Goal: Contribute content: Contribute content

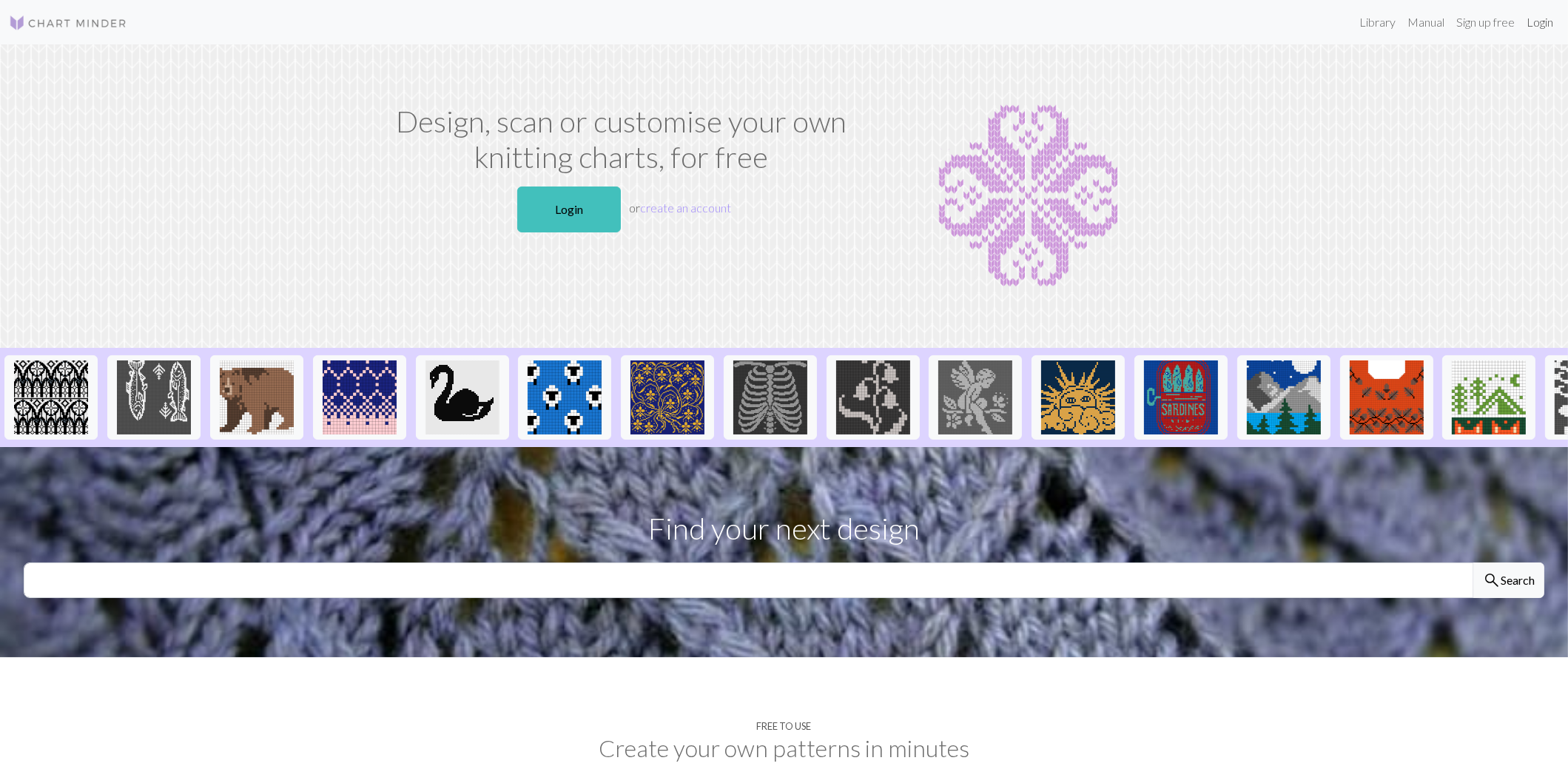
drag, startPoint x: 1547, startPoint y: 21, endPoint x: 1467, endPoint y: 0, distance: 82.7
click at [1547, 21] on link "Login" at bounding box center [1539, 22] width 38 height 30
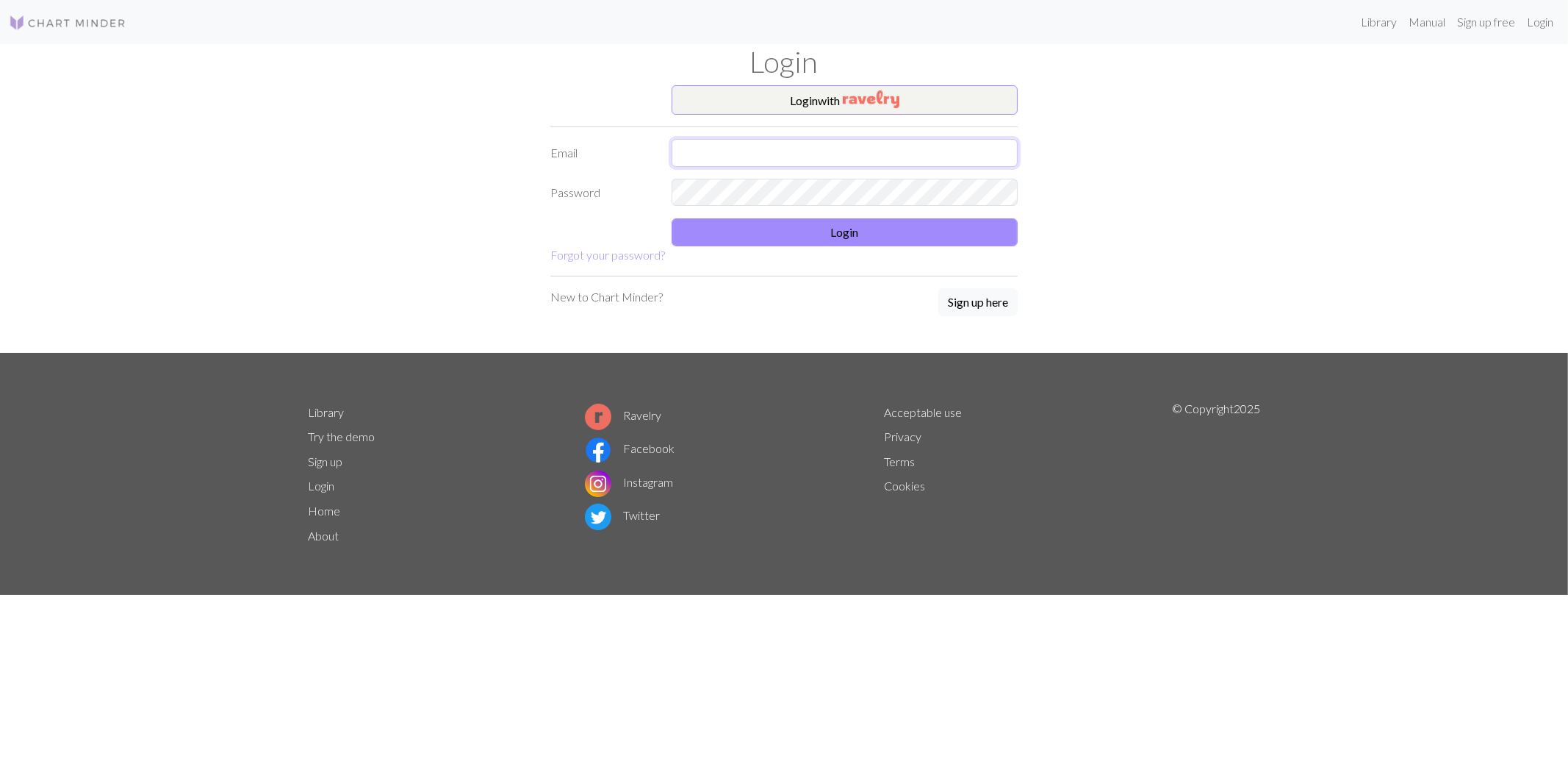
click at [784, 147] on input "text" at bounding box center [844, 153] width 346 height 28
click at [815, 100] on button "Login with" at bounding box center [844, 100] width 346 height 29
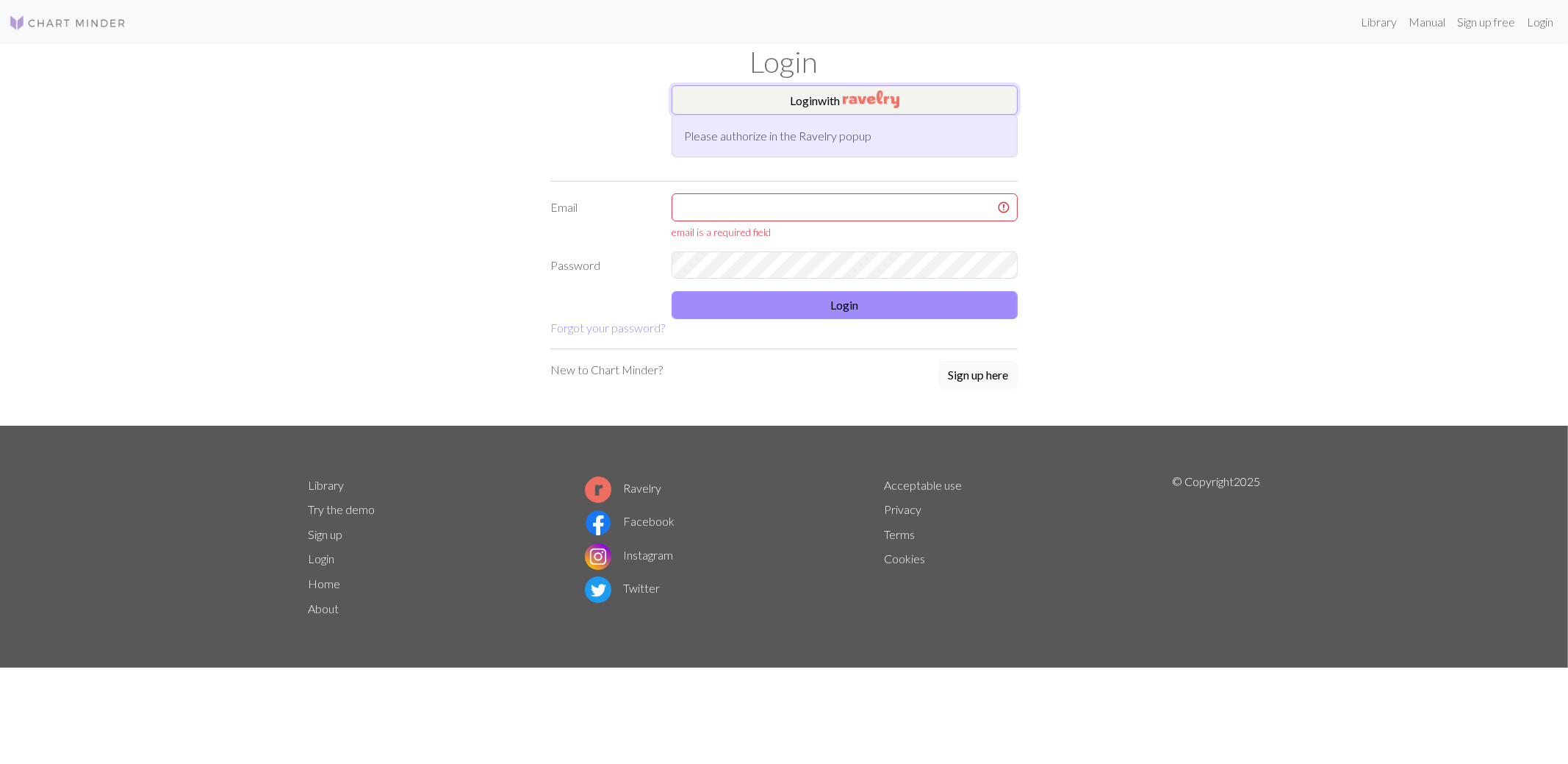
click at [842, 96] on button "Login with" at bounding box center [844, 100] width 346 height 29
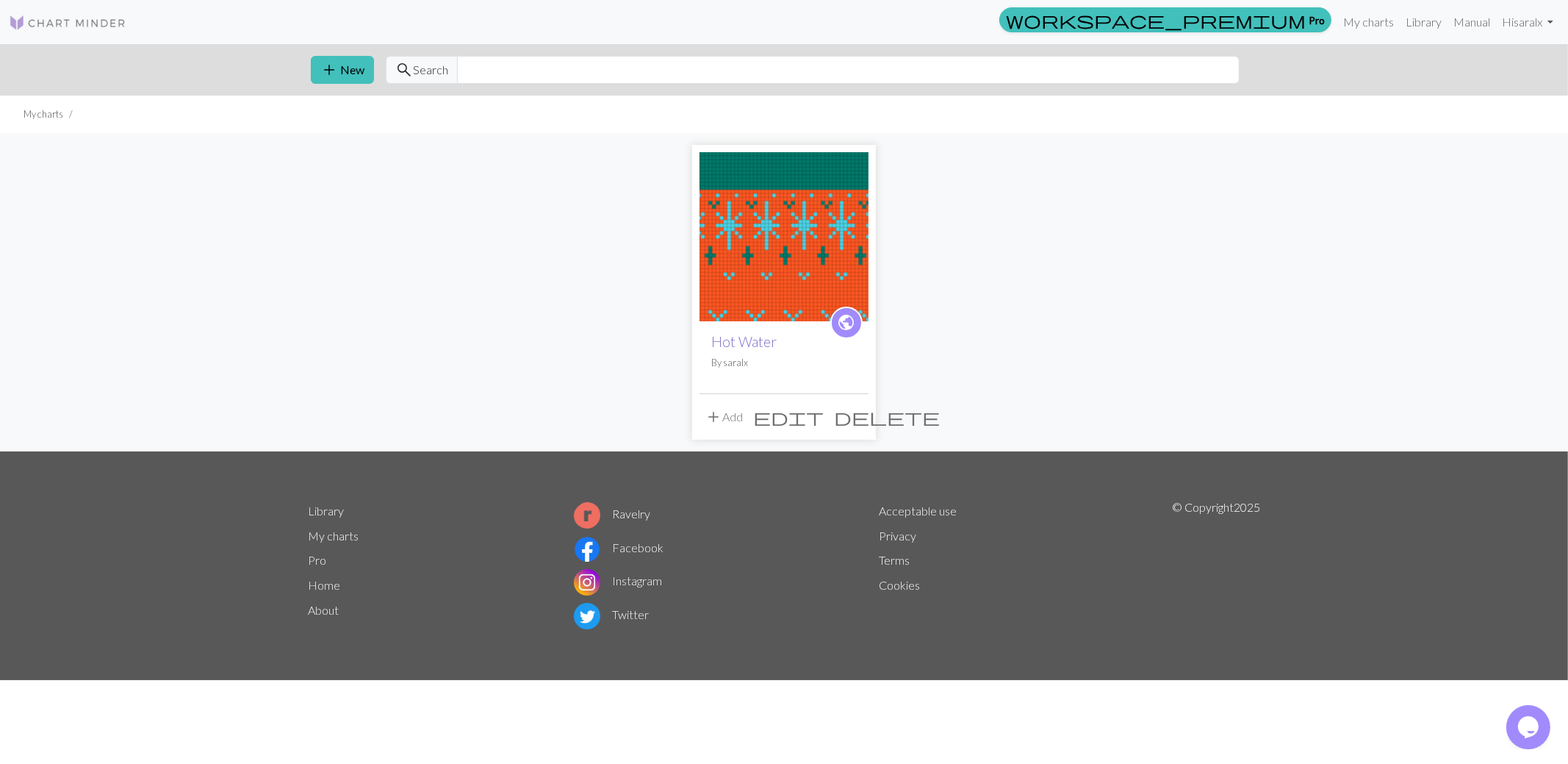
click at [742, 344] on link "Hot Water" at bounding box center [744, 342] width 65 height 17
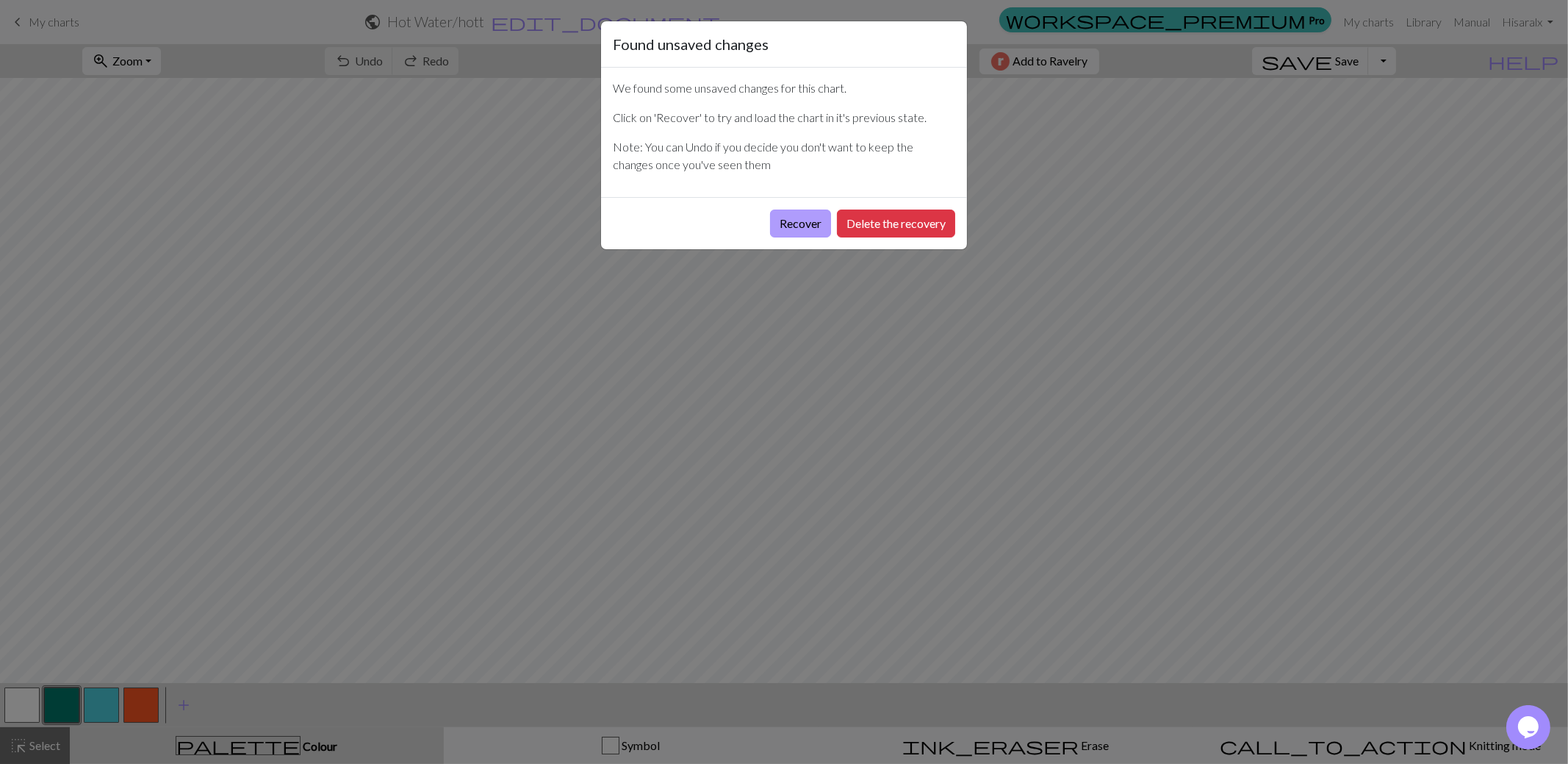
click at [810, 225] on button "Recover" at bounding box center [801, 224] width 61 height 28
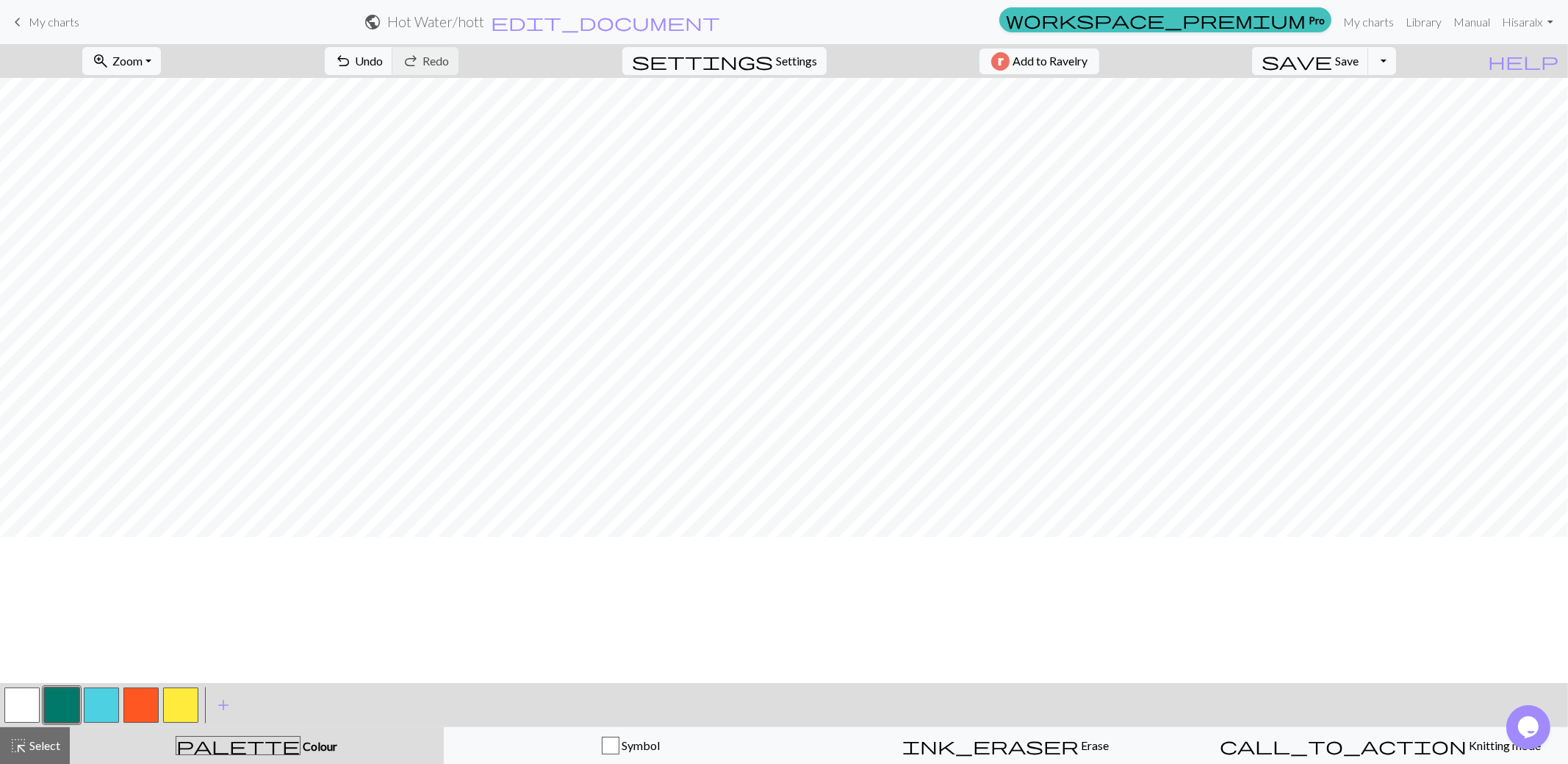
scroll to position [73, 0]
drag, startPoint x: 33, startPoint y: 21, endPoint x: 911, endPoint y: 48, distance: 878.4
click at [33, 21] on span "My charts" at bounding box center [54, 22] width 51 height 14
click at [1359, 60] on span "Save" at bounding box center [1347, 61] width 23 height 14
click at [1396, 61] on button "Toggle Dropdown" at bounding box center [1383, 61] width 28 height 28
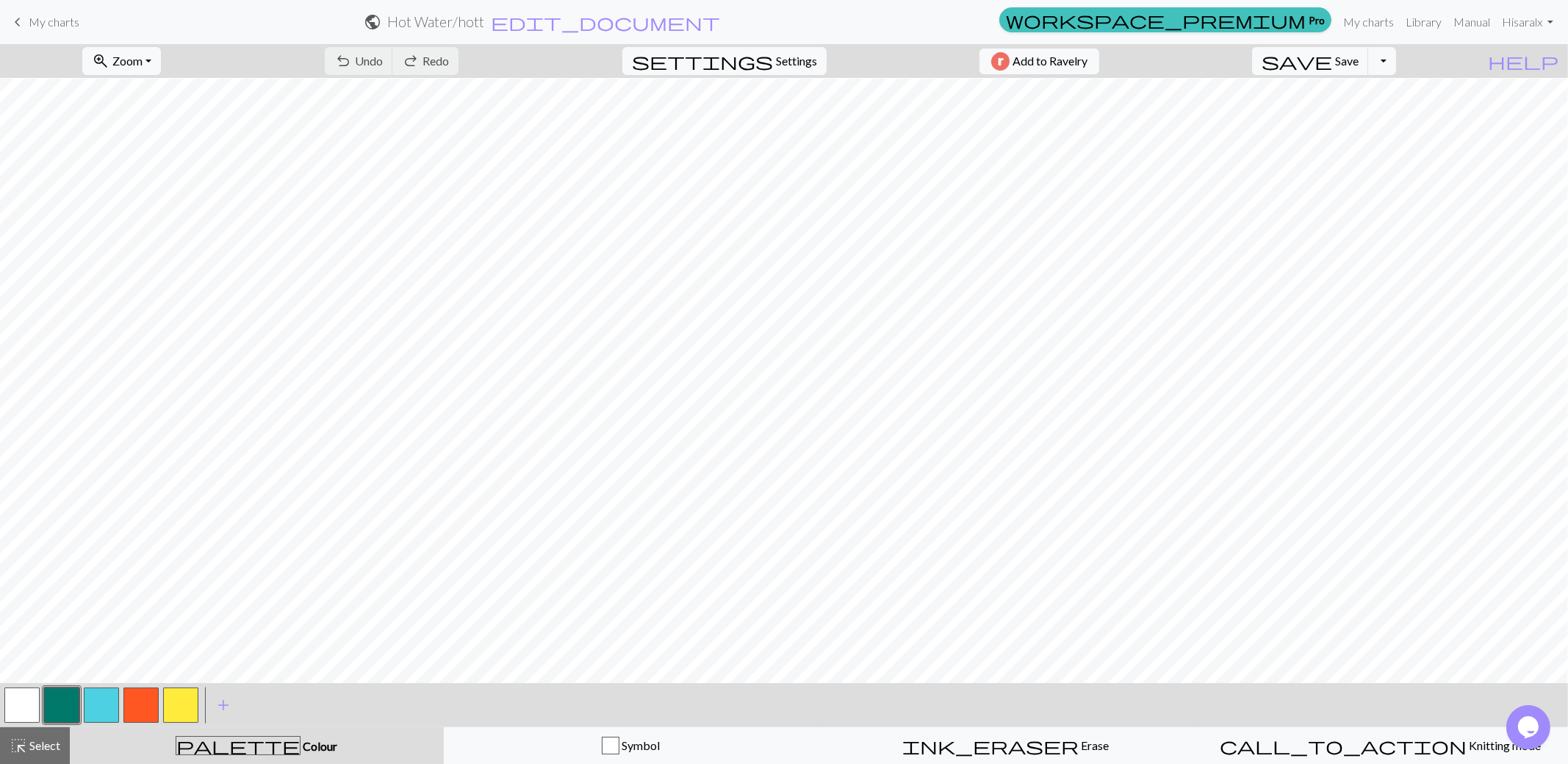
click at [26, 19] on span "keyboard_arrow_left" at bounding box center [17, 23] width 17 height 21
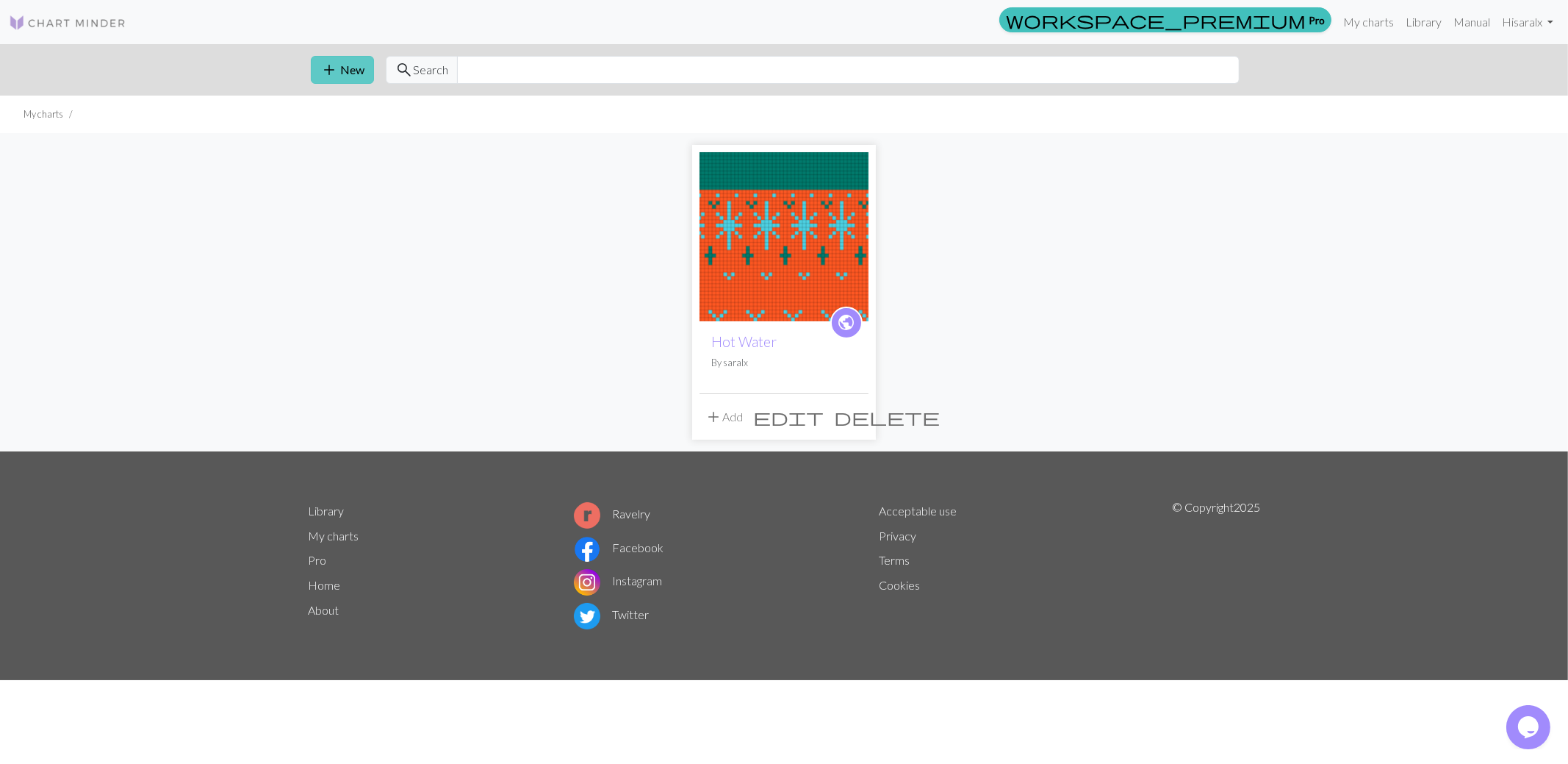
click at [332, 60] on span "add" at bounding box center [329, 70] width 17 height 21
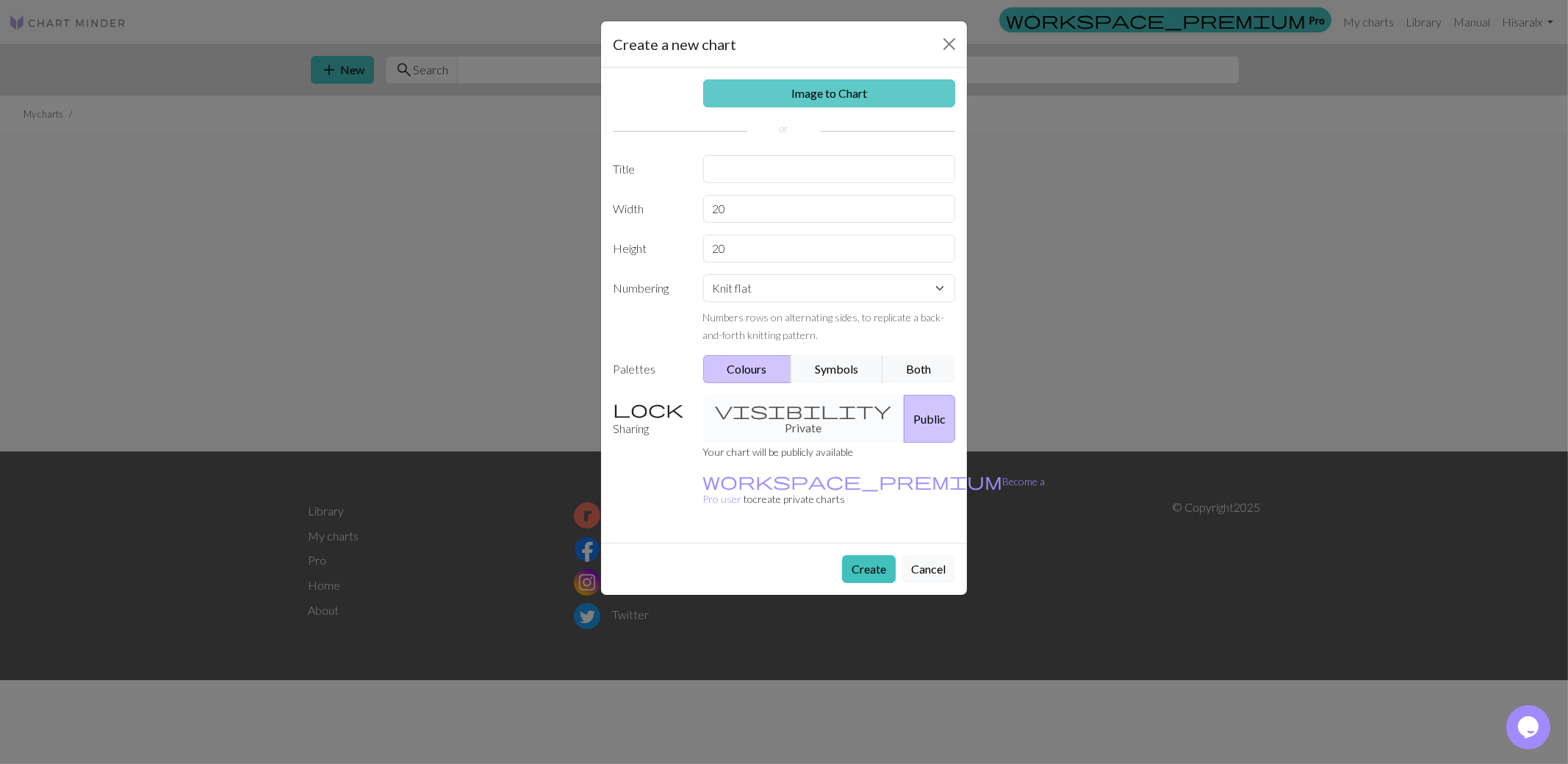
click at [777, 89] on link "Image to Chart" at bounding box center [830, 94] width 253 height 28
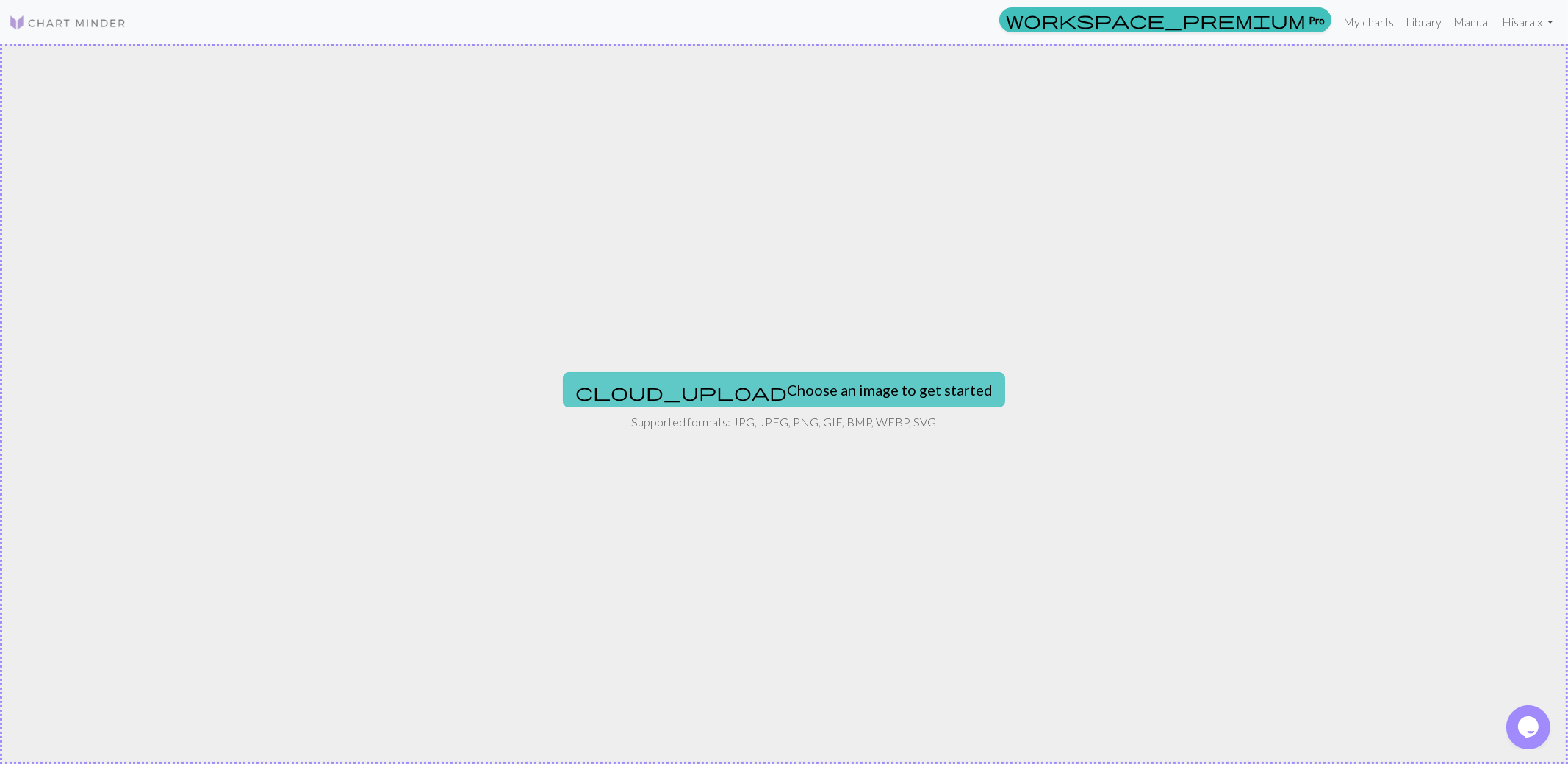
click at [761, 393] on button "cloud_upload Choose an image to get started" at bounding box center [784, 389] width 442 height 36
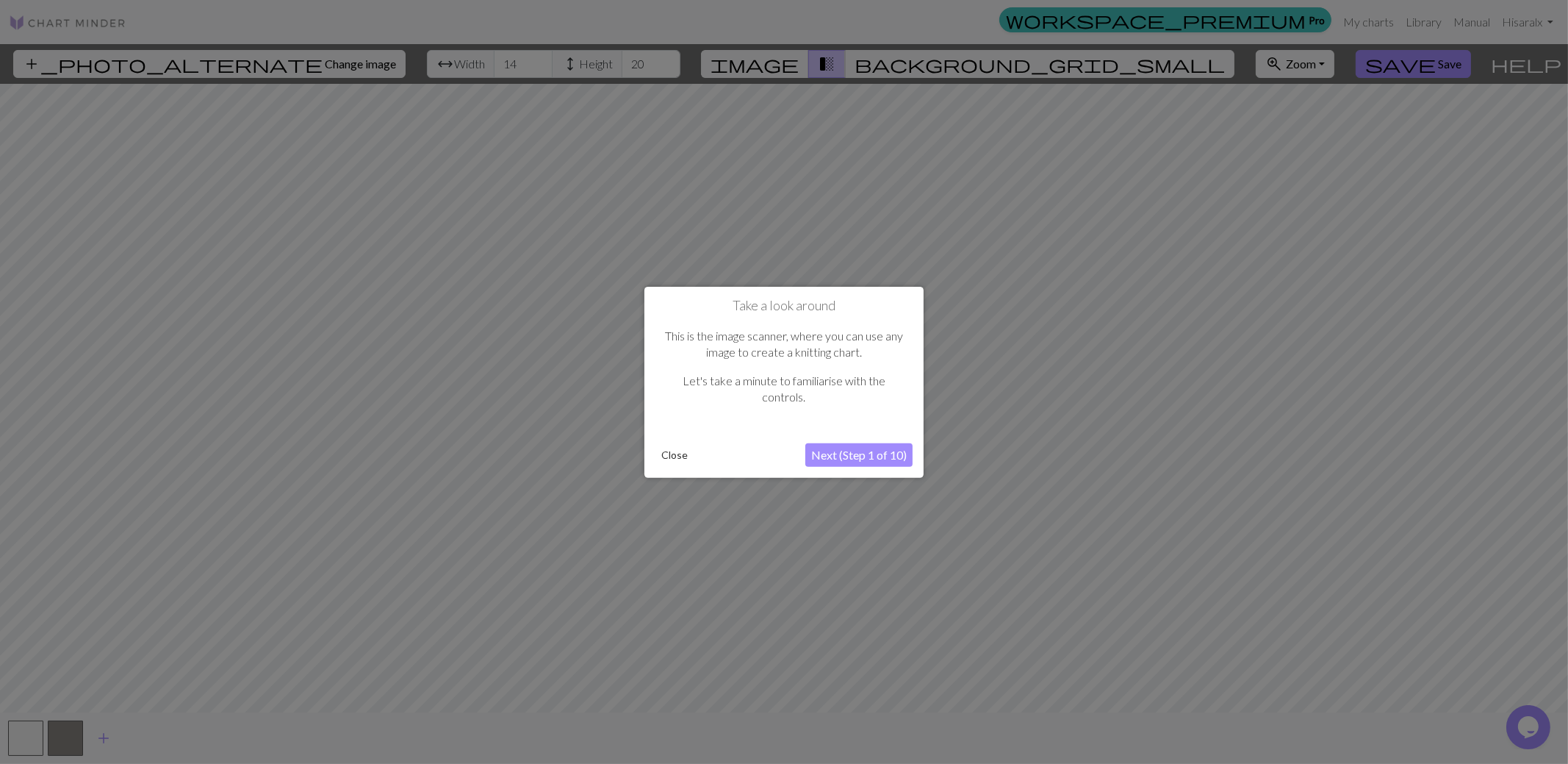
click at [865, 455] on button "Next (Step 1 of 10)" at bounding box center [859, 454] width 107 height 23
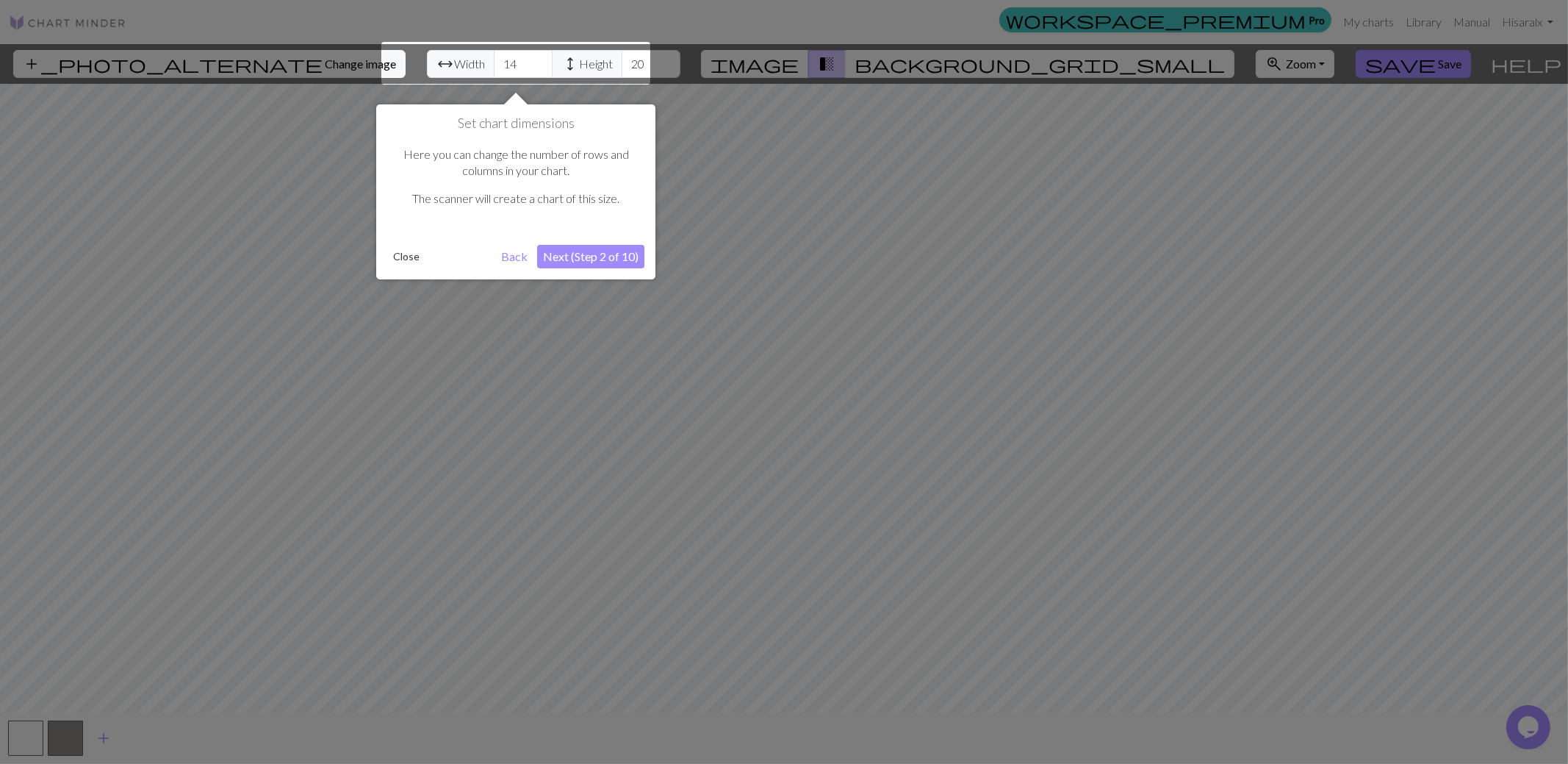
click at [410, 61] on div at bounding box center [516, 62] width 269 height 42
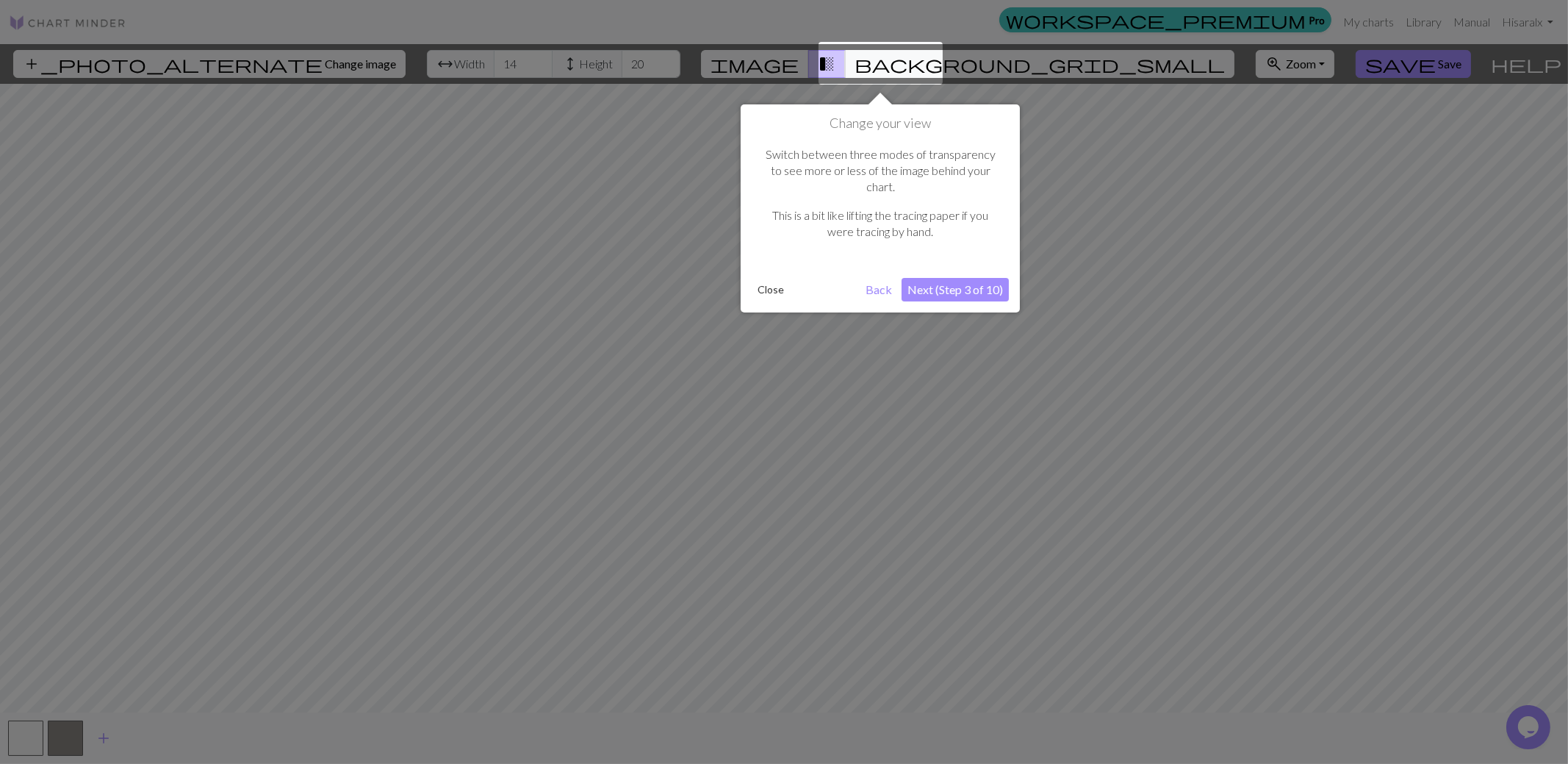
click at [951, 278] on button "Next (Step 3 of 10)" at bounding box center [955, 290] width 107 height 23
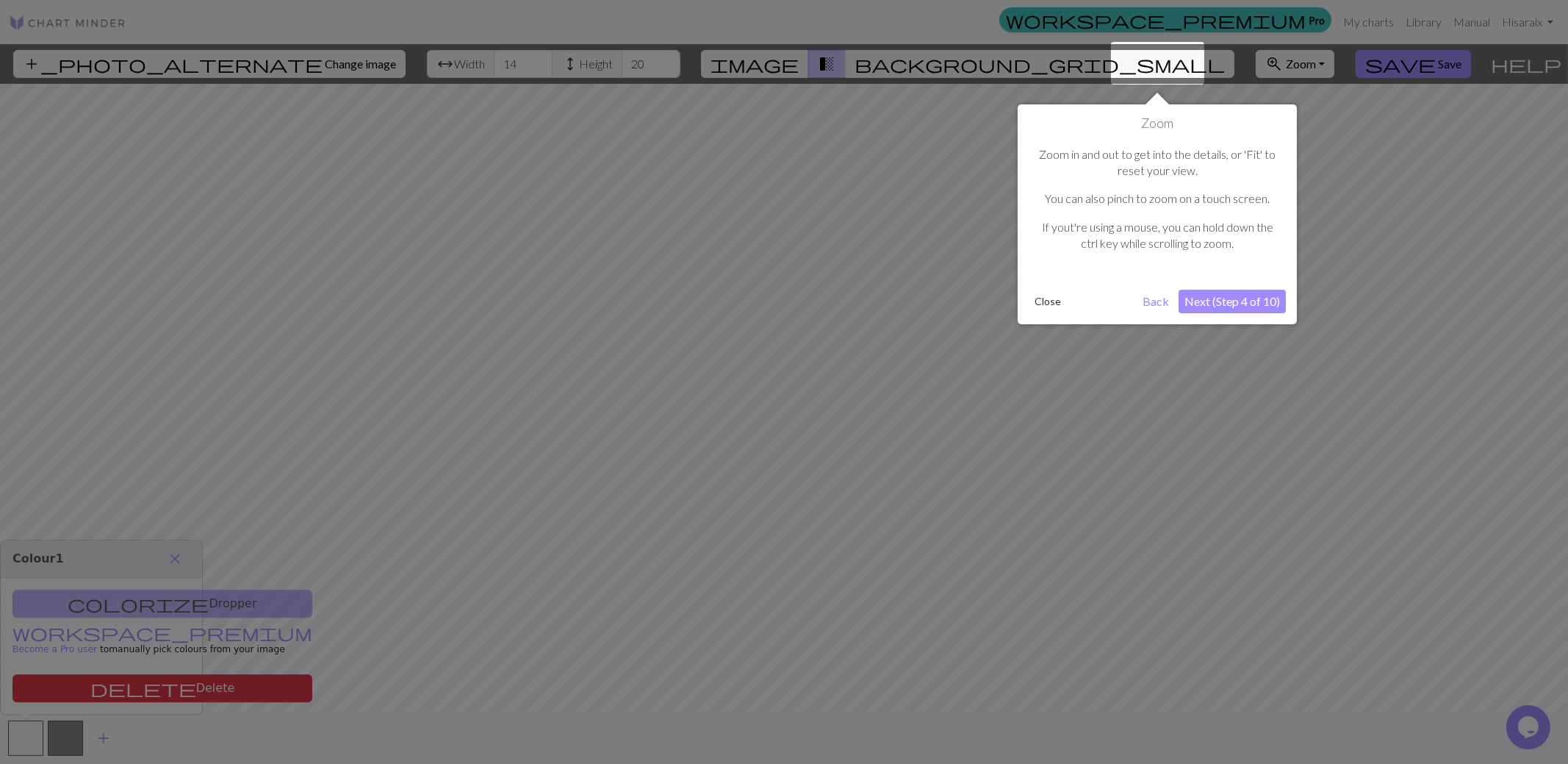
click at [1235, 301] on button "Next (Step 4 of 10)" at bounding box center [1233, 301] width 107 height 23
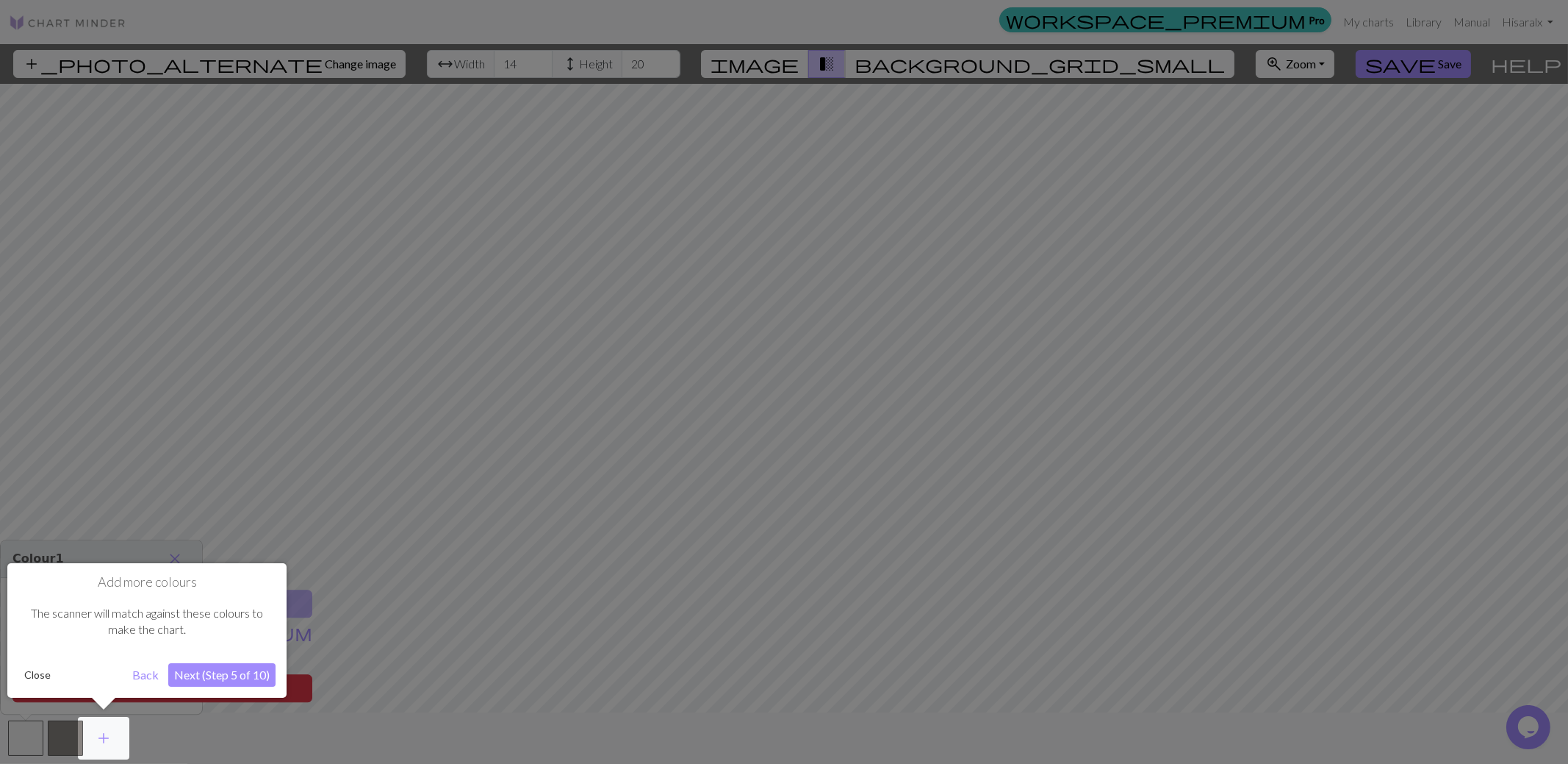
click at [224, 669] on button "Next (Step 5 of 10)" at bounding box center [222, 675] width 107 height 23
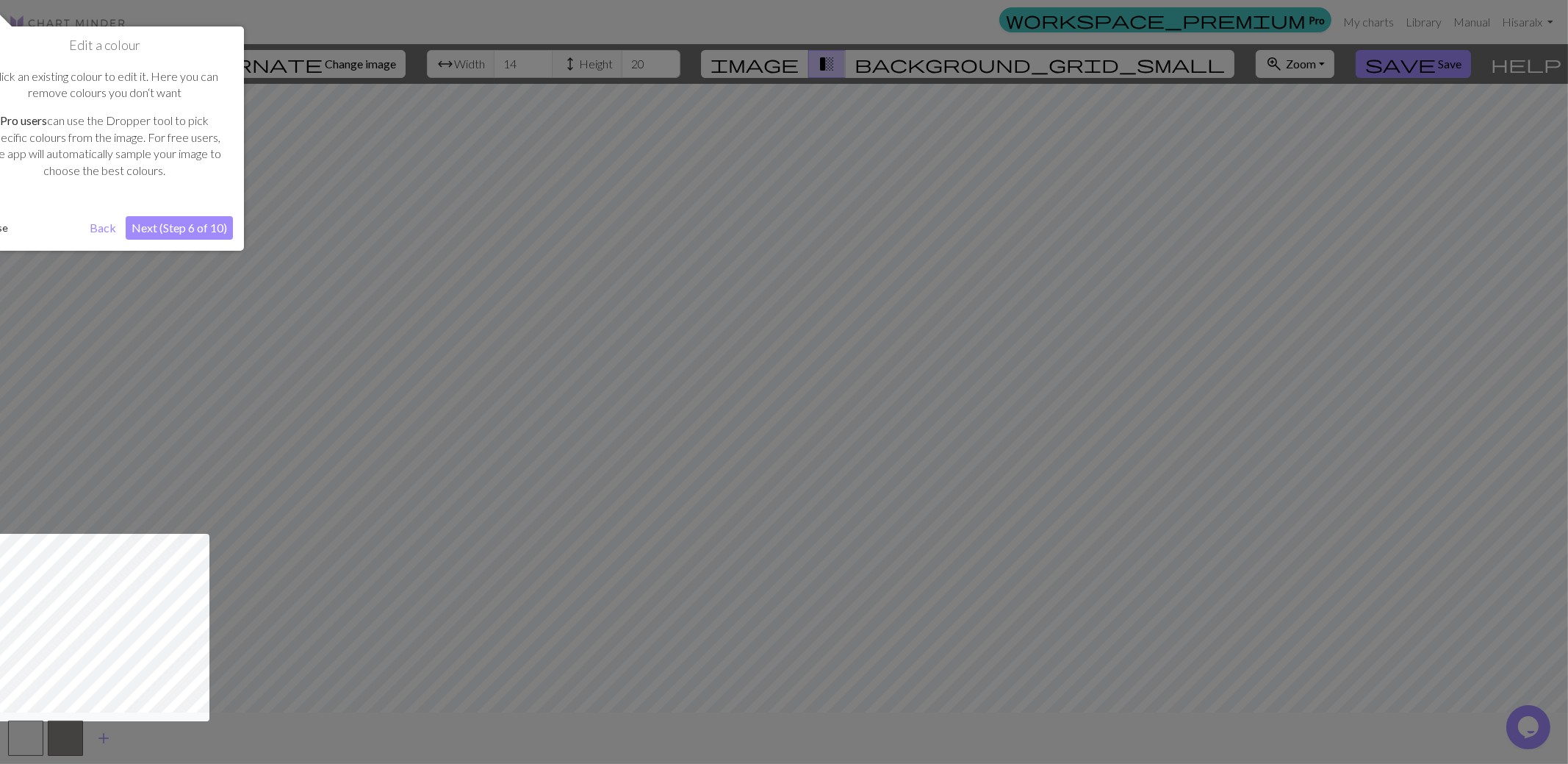
click at [180, 225] on button "Next (Step 6 of 10)" at bounding box center [179, 227] width 107 height 23
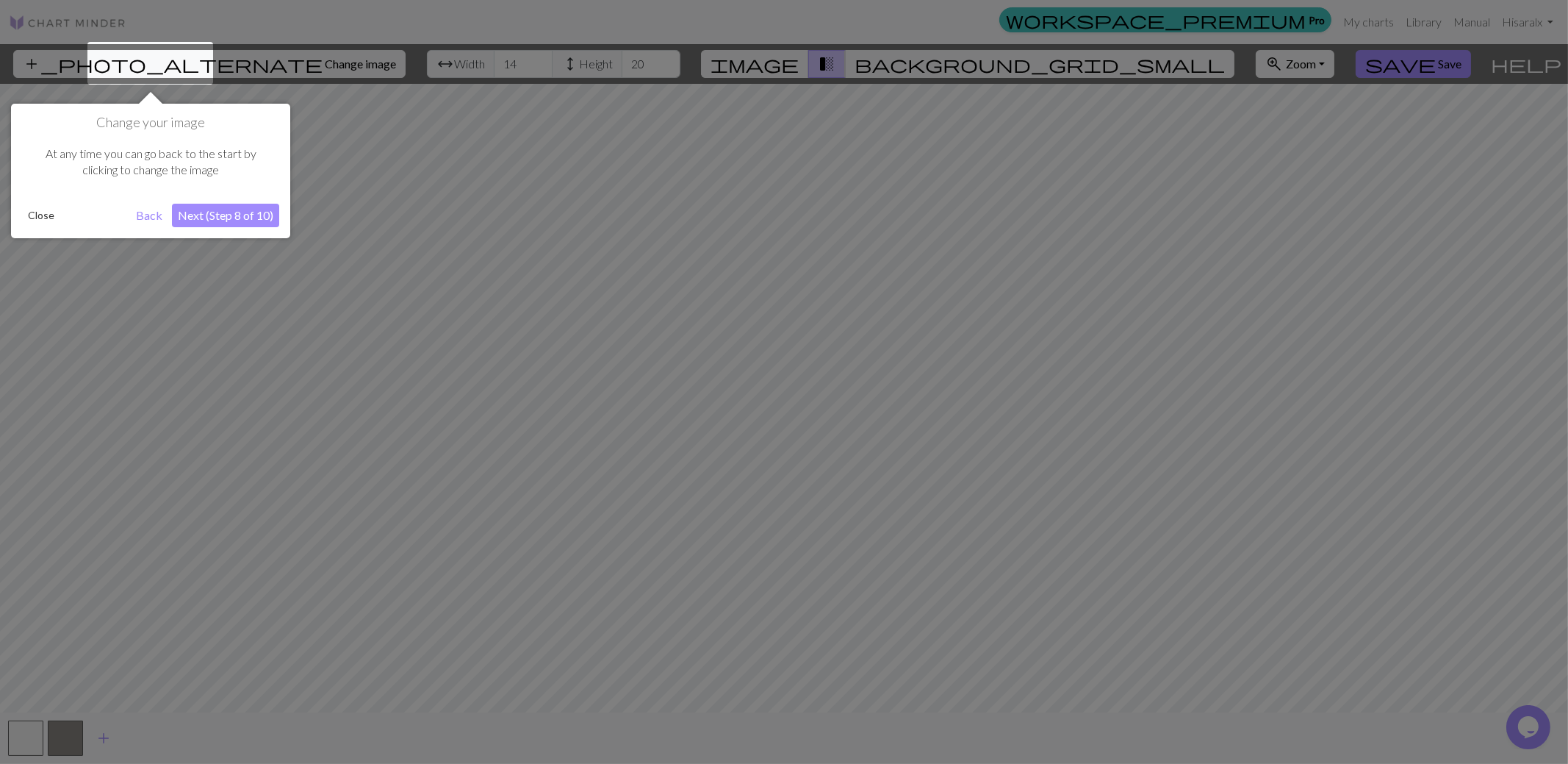
click at [224, 211] on button "Next (Step 8 of 10)" at bounding box center [225, 215] width 107 height 23
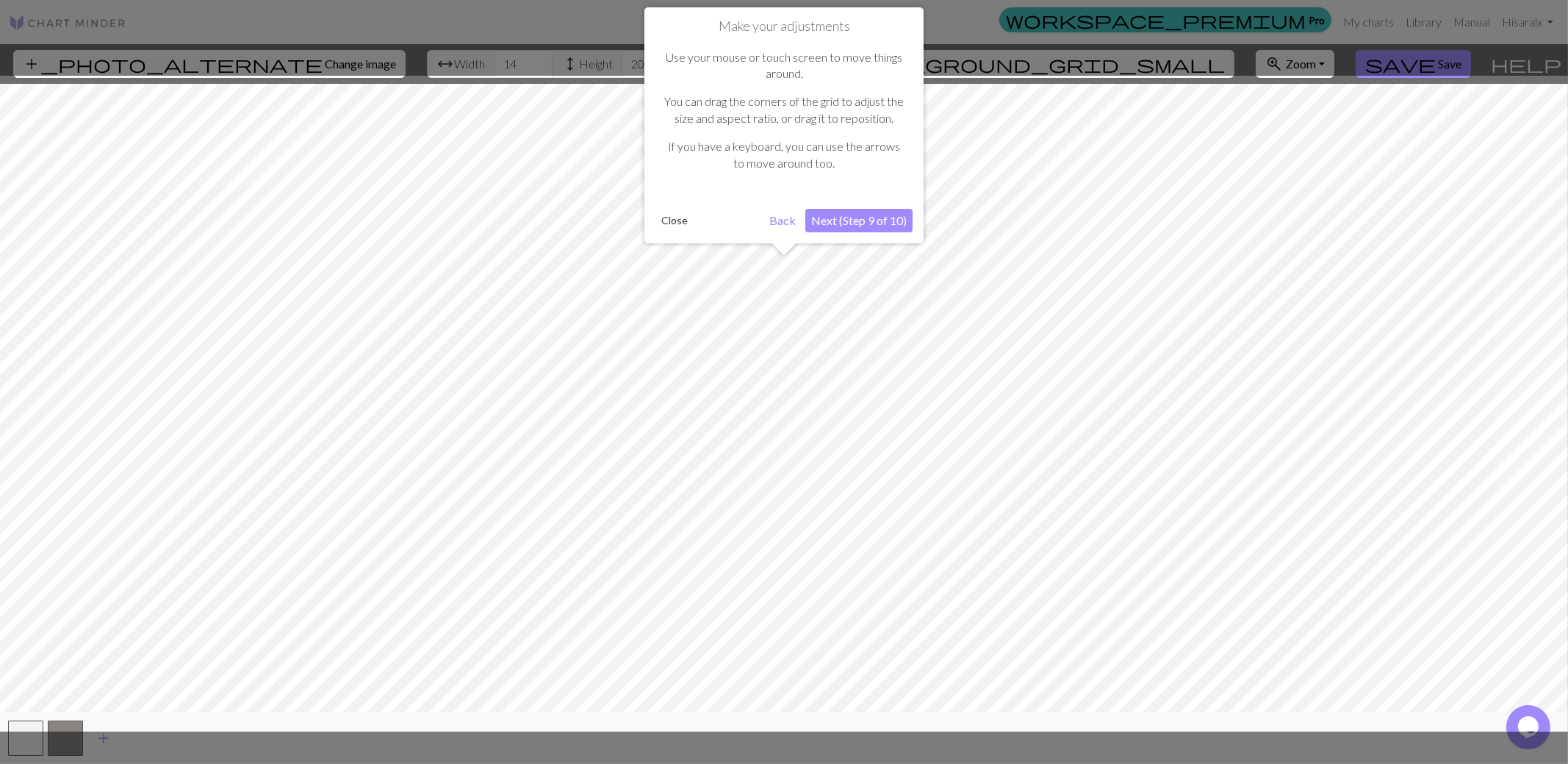
click at [852, 216] on button "Next (Step 9 of 10)" at bounding box center [859, 220] width 107 height 23
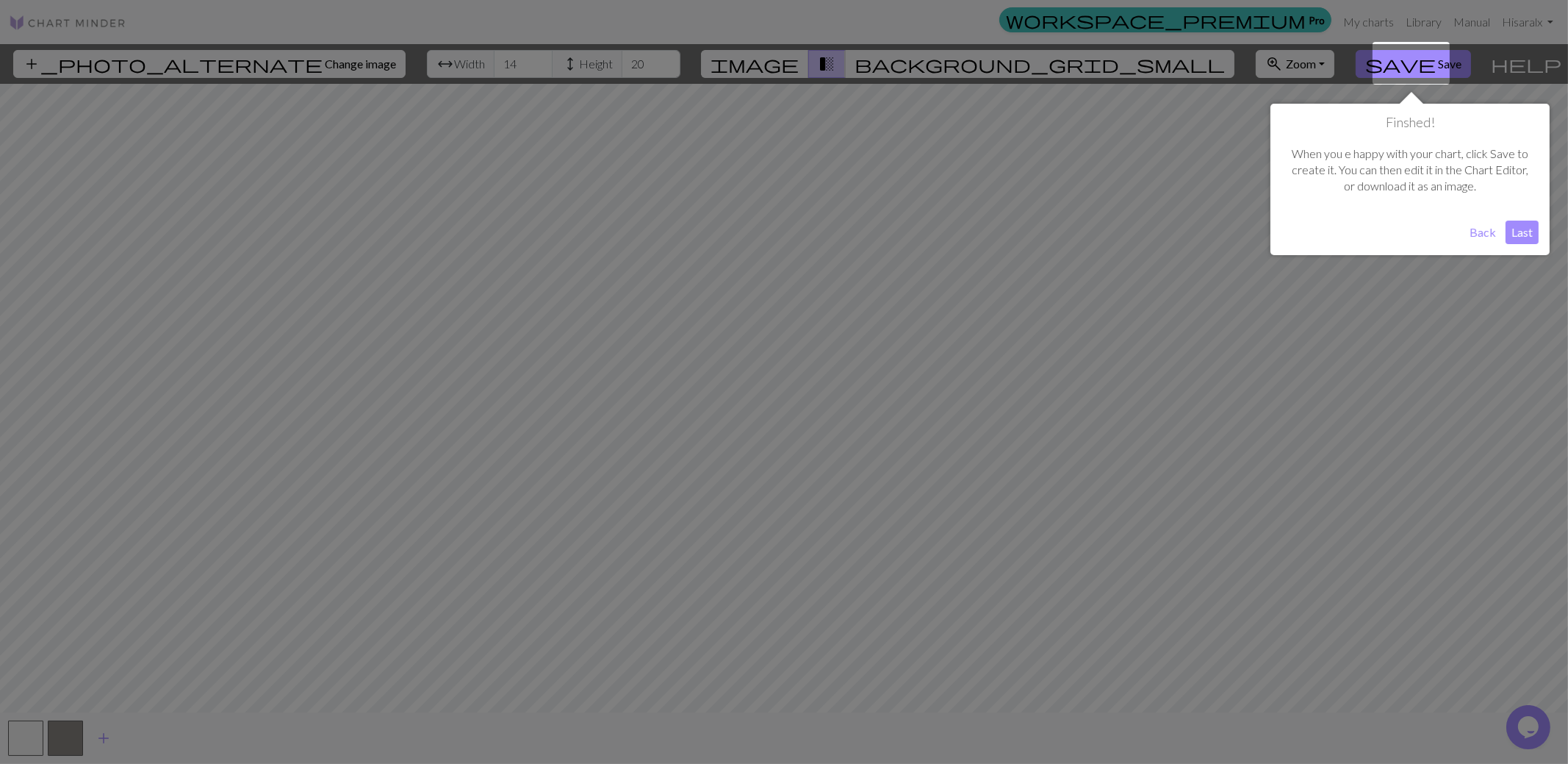
click at [1522, 232] on button "Last" at bounding box center [1522, 232] width 33 height 23
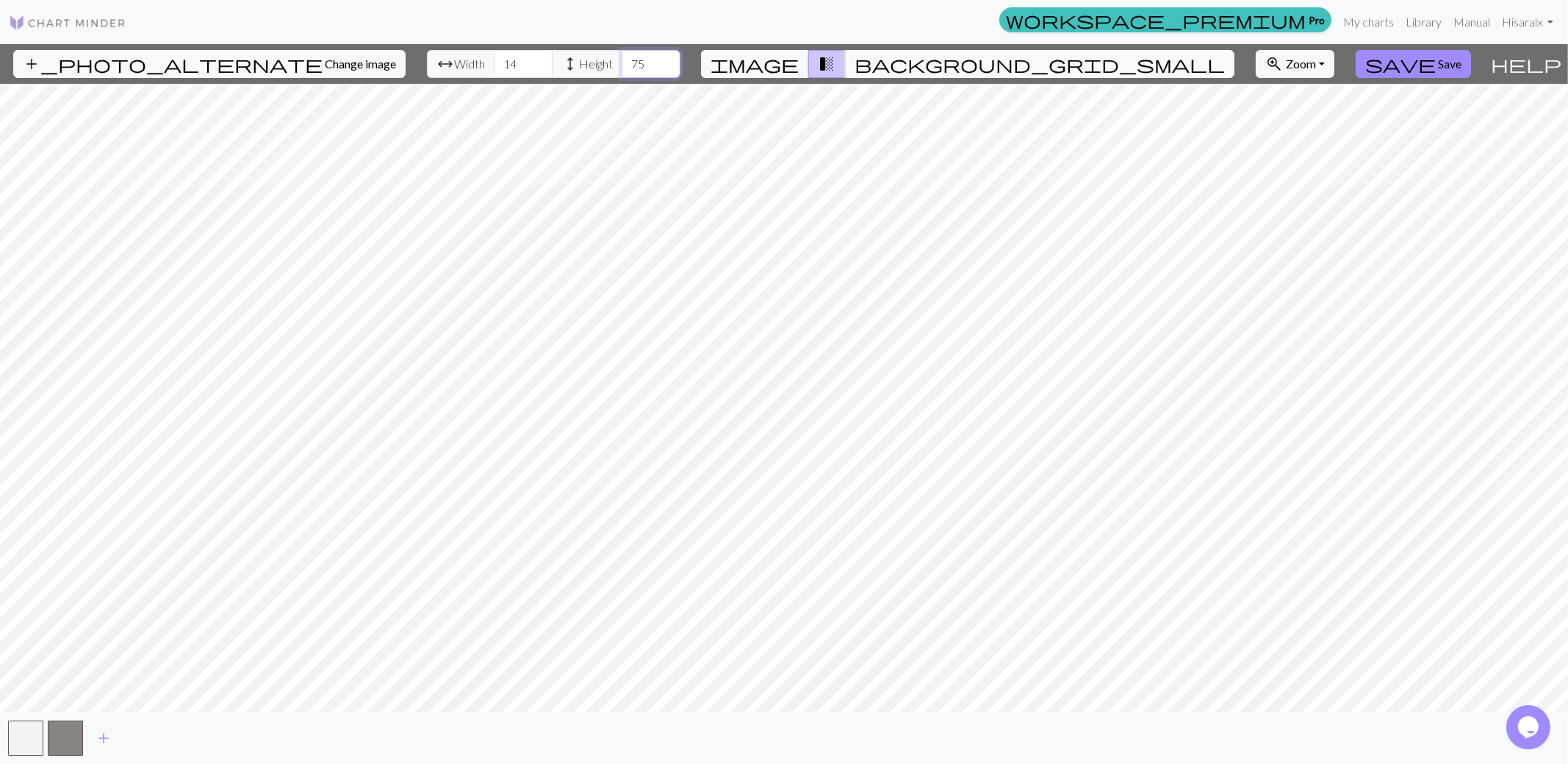
click at [628, 58] on input "75" at bounding box center [651, 64] width 59 height 28
type input "82"
click at [628, 58] on input "82" at bounding box center [651, 64] width 59 height 28
click at [501, 57] on input "18" at bounding box center [524, 64] width 59 height 28
click at [499, 72] on input "14" at bounding box center [524, 64] width 59 height 28
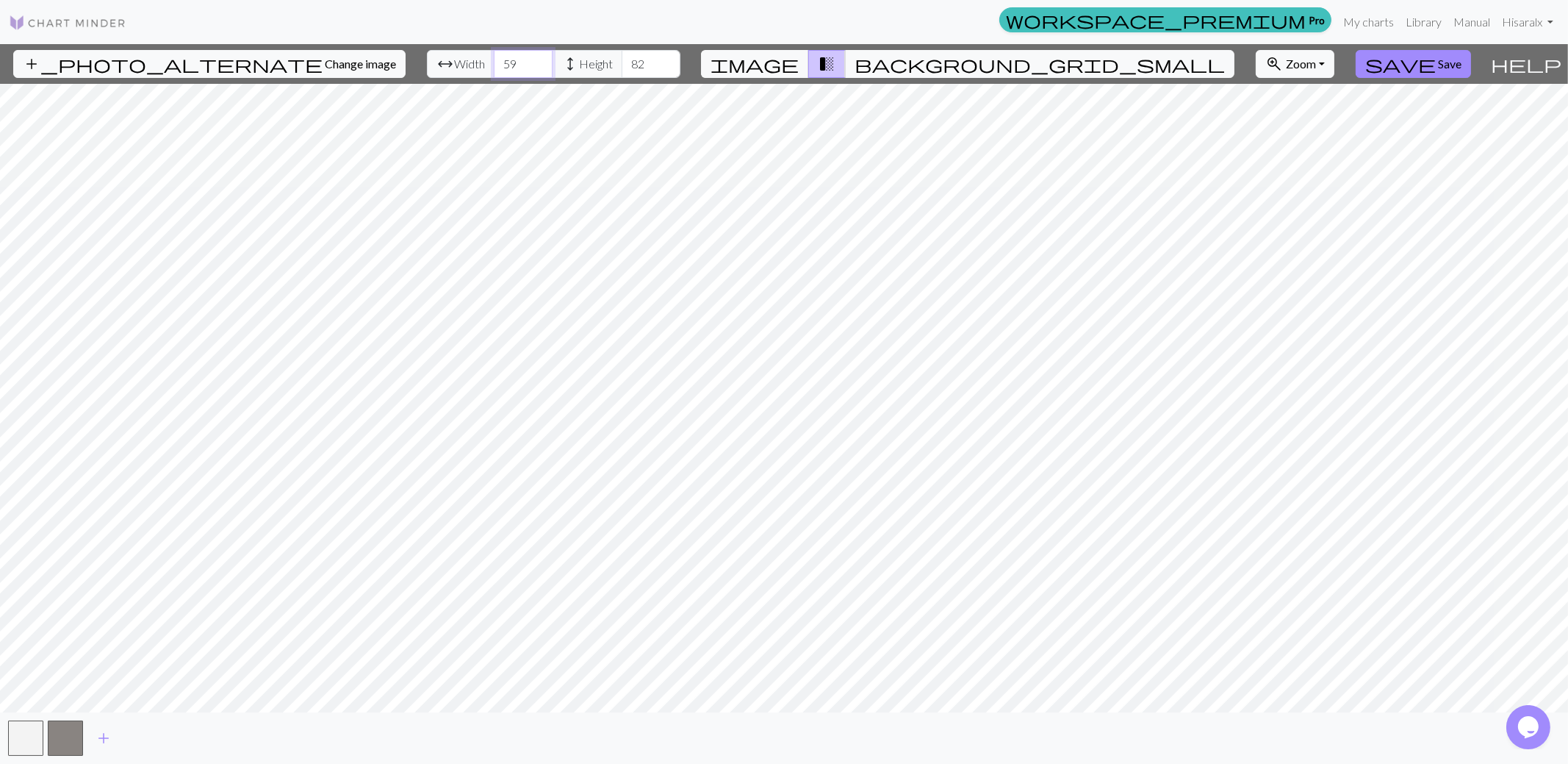
click at [499, 61] on input "59" at bounding box center [524, 64] width 59 height 28
click at [499, 61] on input "60" at bounding box center [524, 64] width 59 height 28
click at [499, 61] on input "61" at bounding box center [524, 64] width 59 height 28
click at [499, 61] on input "62" at bounding box center [524, 64] width 59 height 28
click at [499, 61] on input "63" at bounding box center [524, 64] width 59 height 28
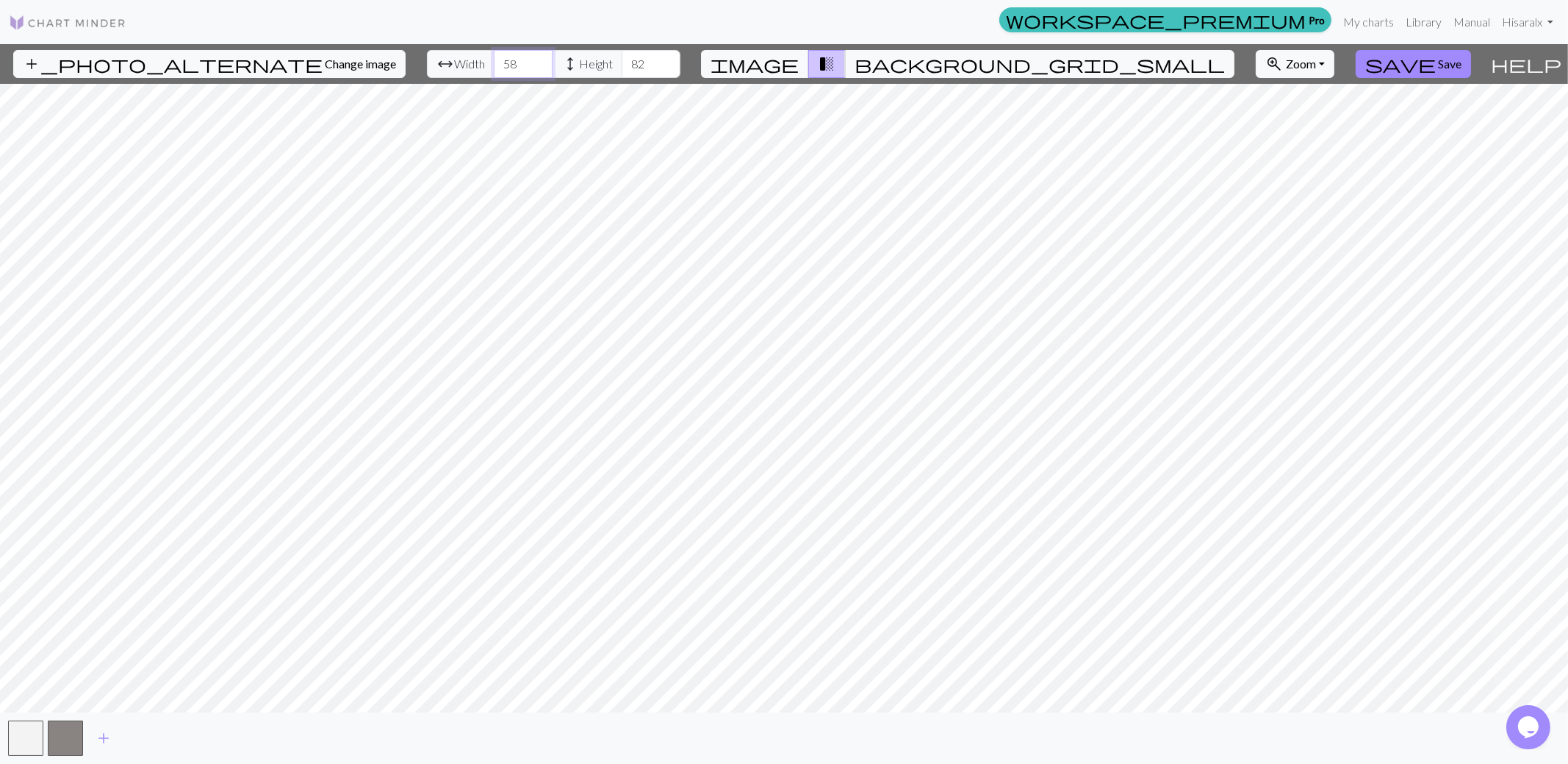
click at [500, 68] on input "58" at bounding box center [524, 64] width 59 height 28
click at [500, 68] on input "54" at bounding box center [524, 64] width 59 height 28
click at [500, 68] on input "53" at bounding box center [524, 64] width 59 height 28
click at [500, 68] on input "52" at bounding box center [524, 64] width 59 height 28
click at [500, 68] on input "51" at bounding box center [524, 64] width 59 height 28
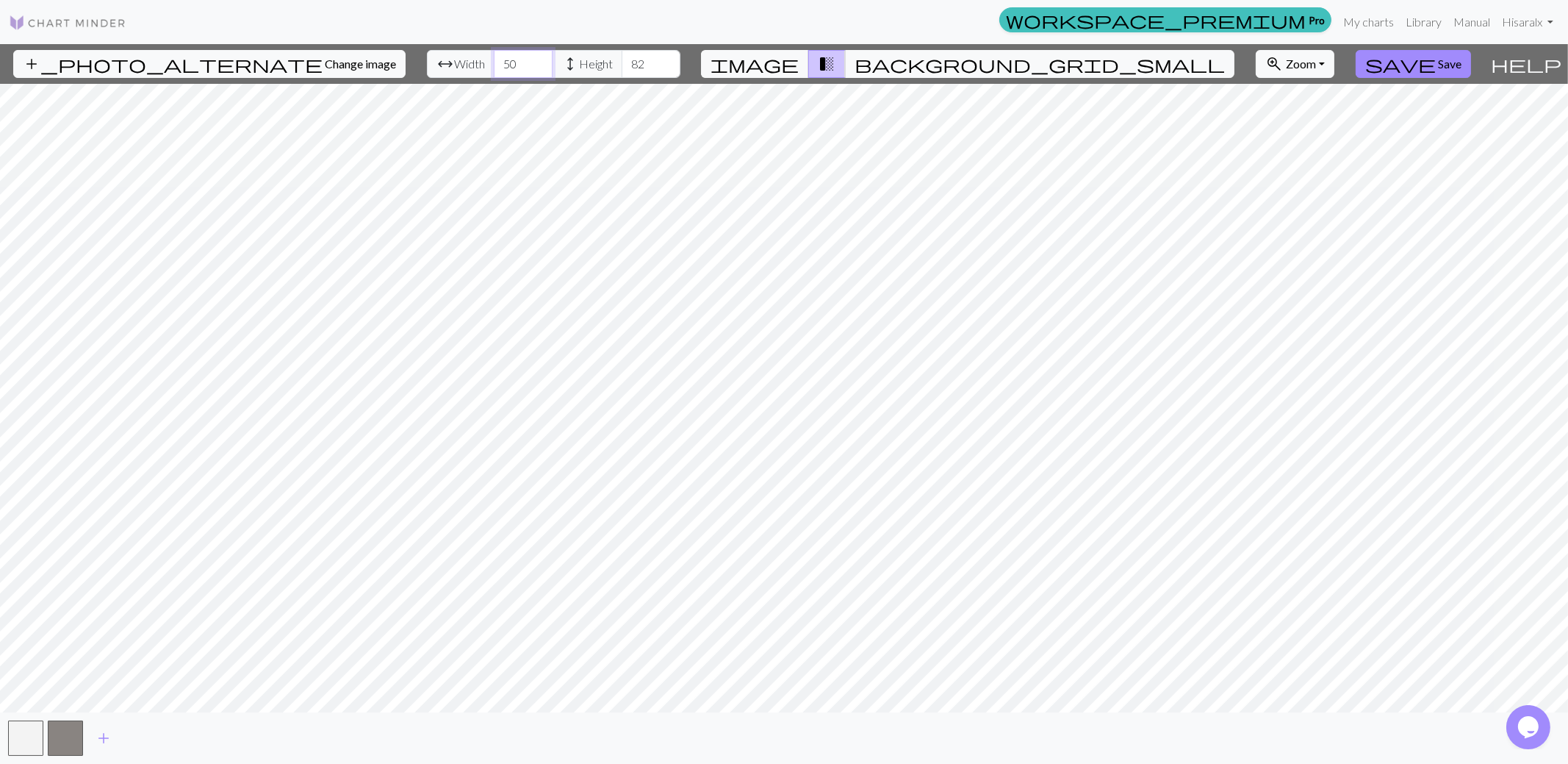
click at [500, 68] on input "50" at bounding box center [524, 64] width 59 height 28
click at [500, 68] on input "49" at bounding box center [524, 64] width 59 height 28
click at [500, 68] on input "48" at bounding box center [524, 64] width 59 height 28
click at [500, 68] on input "47" at bounding box center [524, 64] width 59 height 28
click at [500, 68] on input "46" at bounding box center [524, 64] width 59 height 28
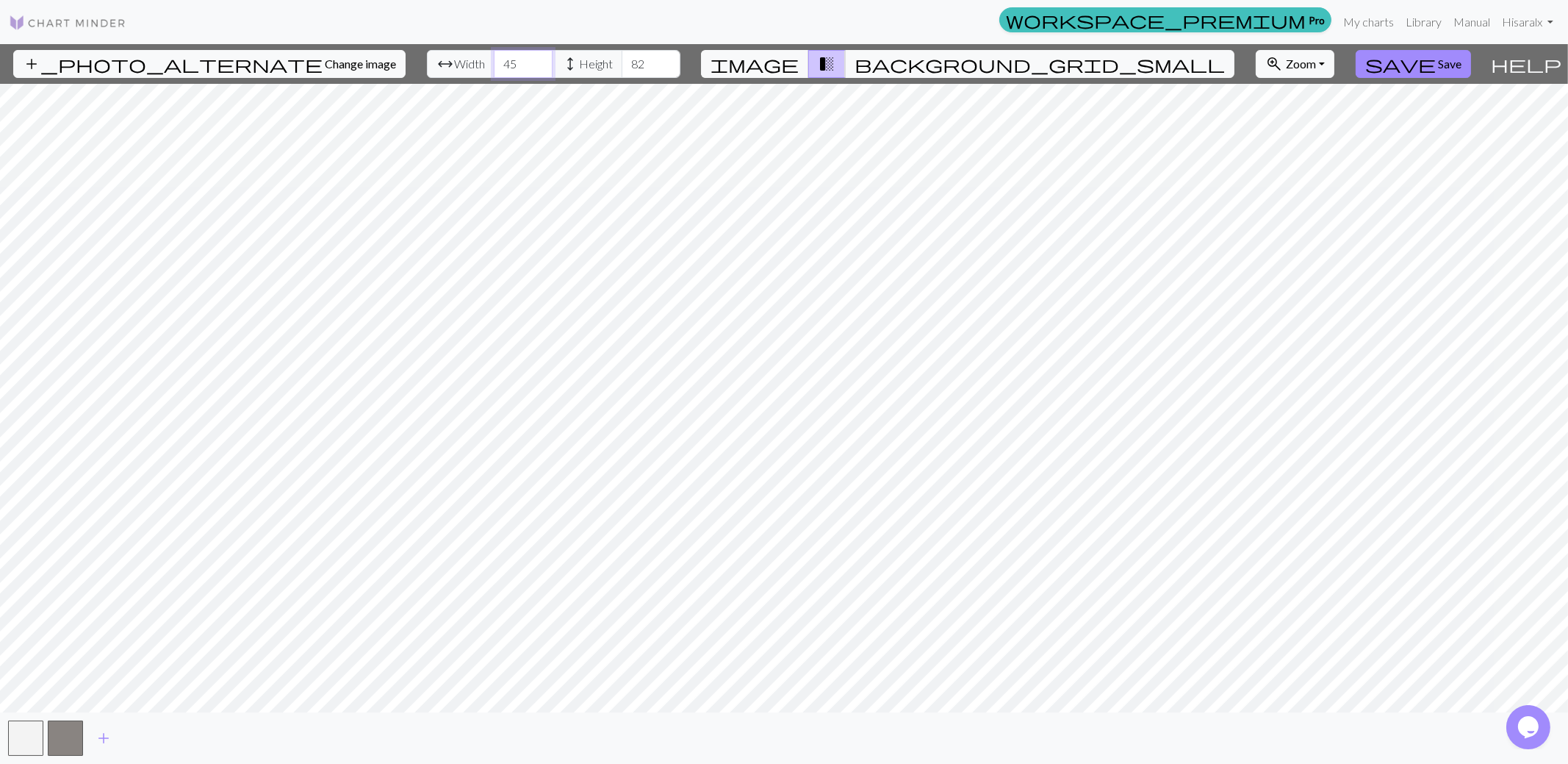
click at [500, 68] on input "45" at bounding box center [524, 64] width 59 height 28
click at [500, 68] on input "44" at bounding box center [524, 64] width 59 height 28
click at [500, 68] on input "43" at bounding box center [524, 64] width 59 height 28
click at [500, 68] on input "42" at bounding box center [524, 64] width 59 height 28
click at [500, 68] on input "41" at bounding box center [524, 64] width 59 height 28
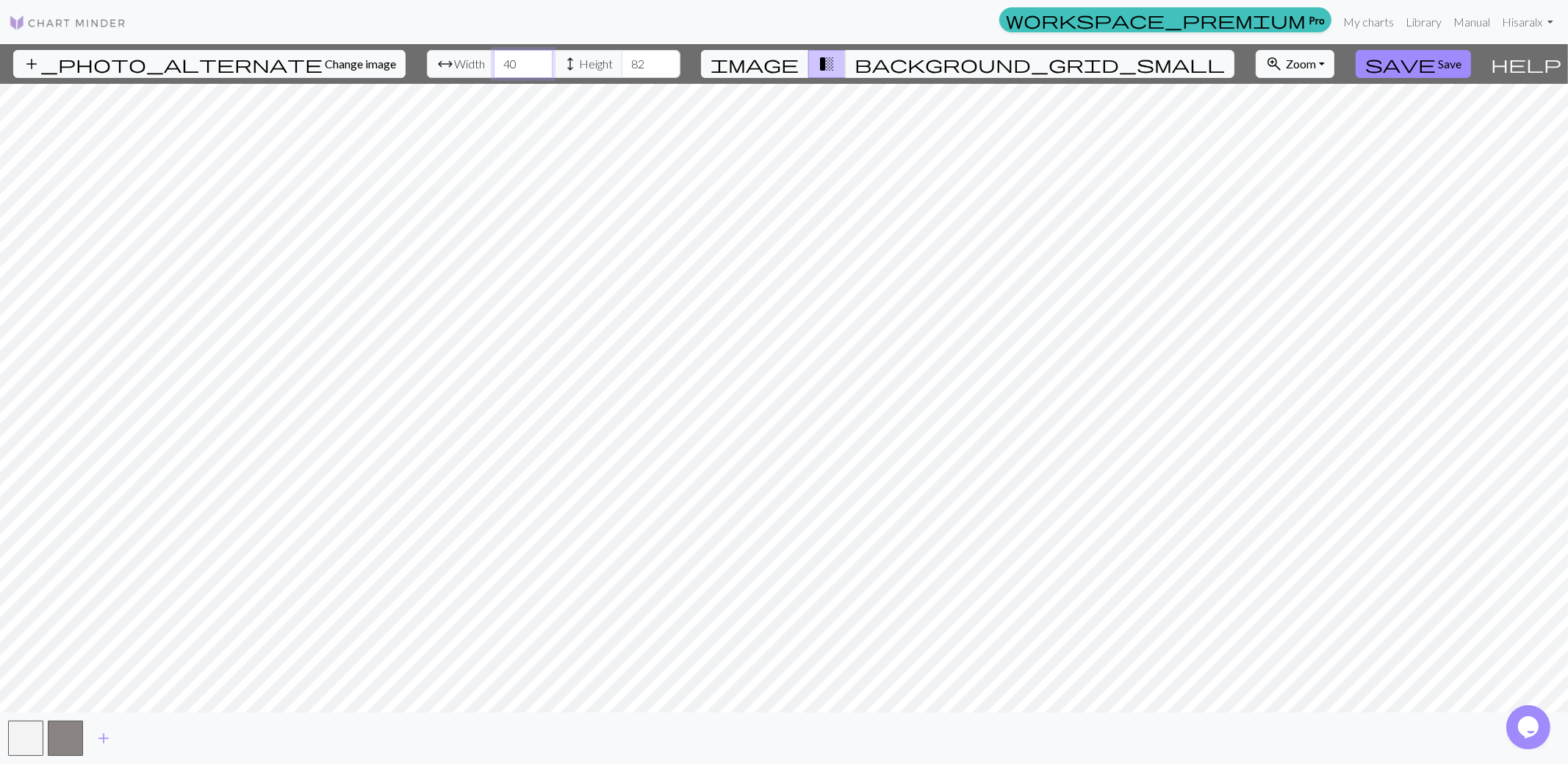
click at [500, 68] on input "40" at bounding box center [524, 64] width 59 height 28
type input "41"
click at [496, 58] on input "41" at bounding box center [524, 64] width 59 height 28
click at [632, 68] on input "63" at bounding box center [651, 64] width 59 height 28
type input "57"
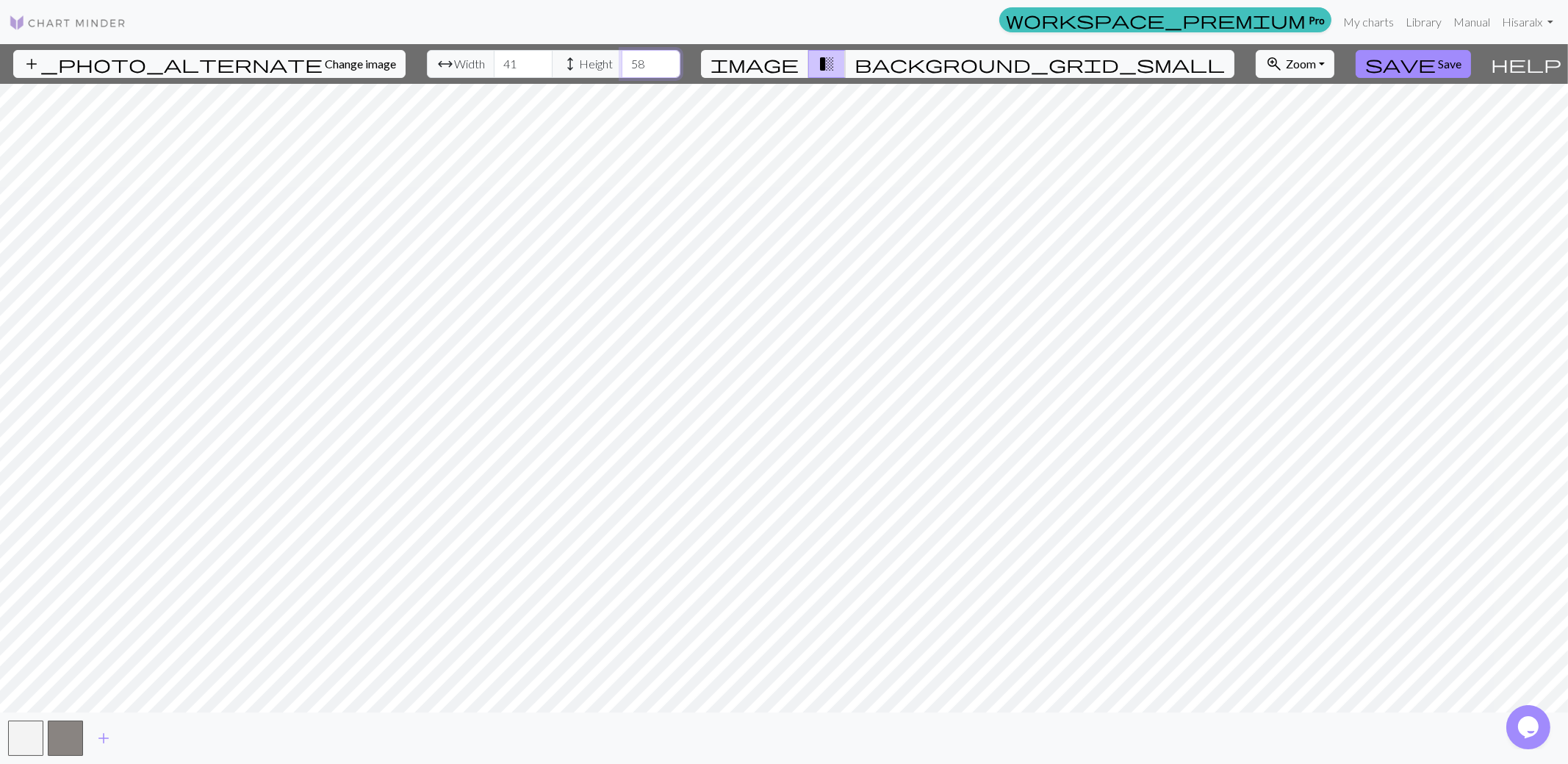
click at [631, 68] on input "57" at bounding box center [651, 64] width 59 height 28
type input "15"
click at [498, 71] on input "15" at bounding box center [524, 64] width 59 height 28
click at [627, 58] on input "58" at bounding box center [651, 64] width 59 height 28
click at [627, 58] on input "59" at bounding box center [651, 64] width 59 height 28
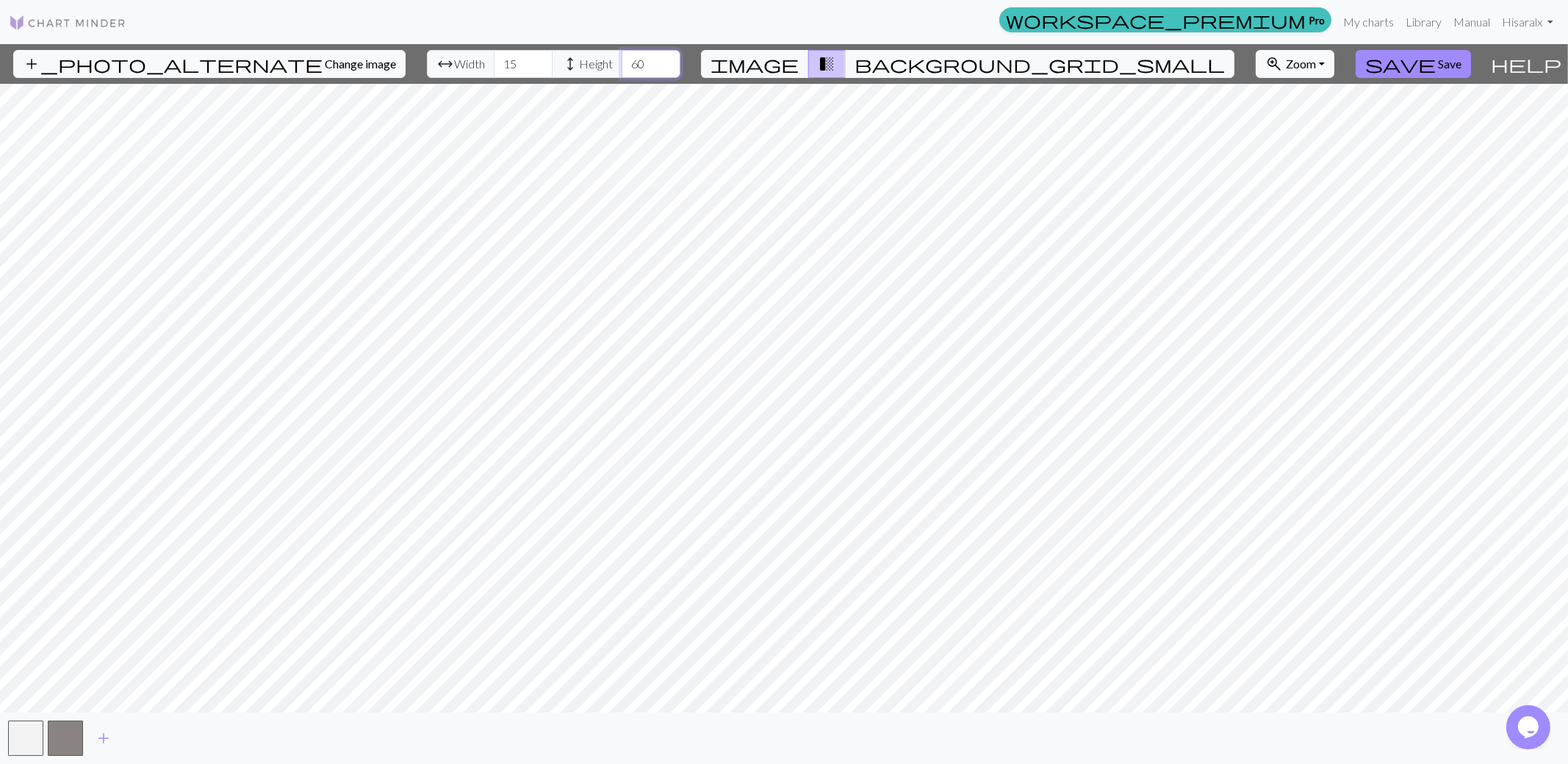
click at [627, 58] on input "60" at bounding box center [651, 64] width 59 height 28
click at [627, 58] on input "61" at bounding box center [651, 64] width 59 height 28
click at [627, 58] on input "62" at bounding box center [651, 64] width 59 height 28
click at [627, 58] on input "63" at bounding box center [651, 64] width 59 height 28
click at [627, 58] on input "64" at bounding box center [651, 64] width 59 height 28
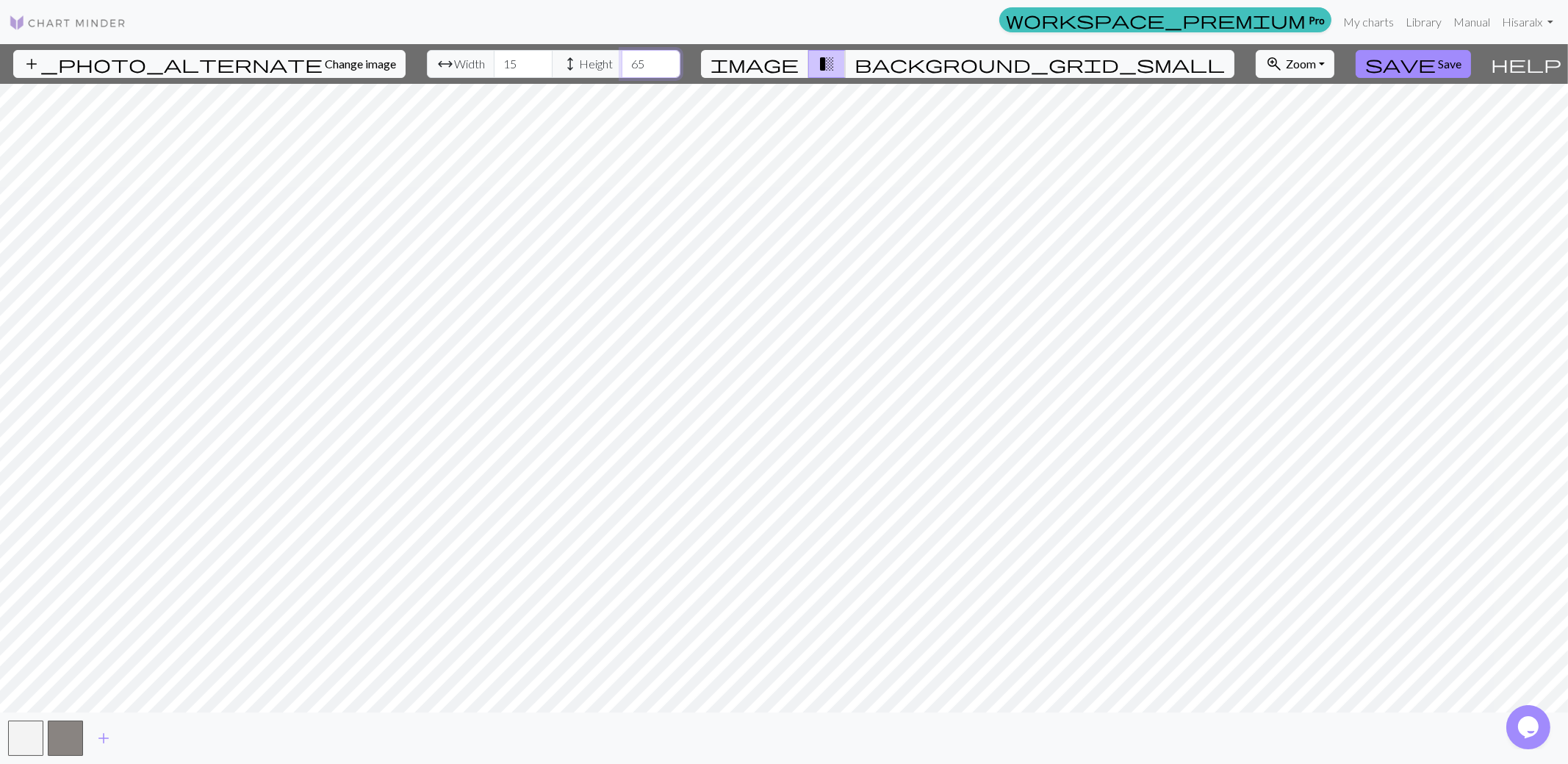
click at [627, 58] on input "65" at bounding box center [651, 64] width 59 height 28
click at [627, 58] on input "66" at bounding box center [651, 64] width 59 height 28
click at [627, 58] on input "67" at bounding box center [651, 64] width 59 height 28
click at [627, 58] on input "68" at bounding box center [651, 64] width 59 height 28
click at [627, 58] on input "69" at bounding box center [651, 64] width 59 height 28
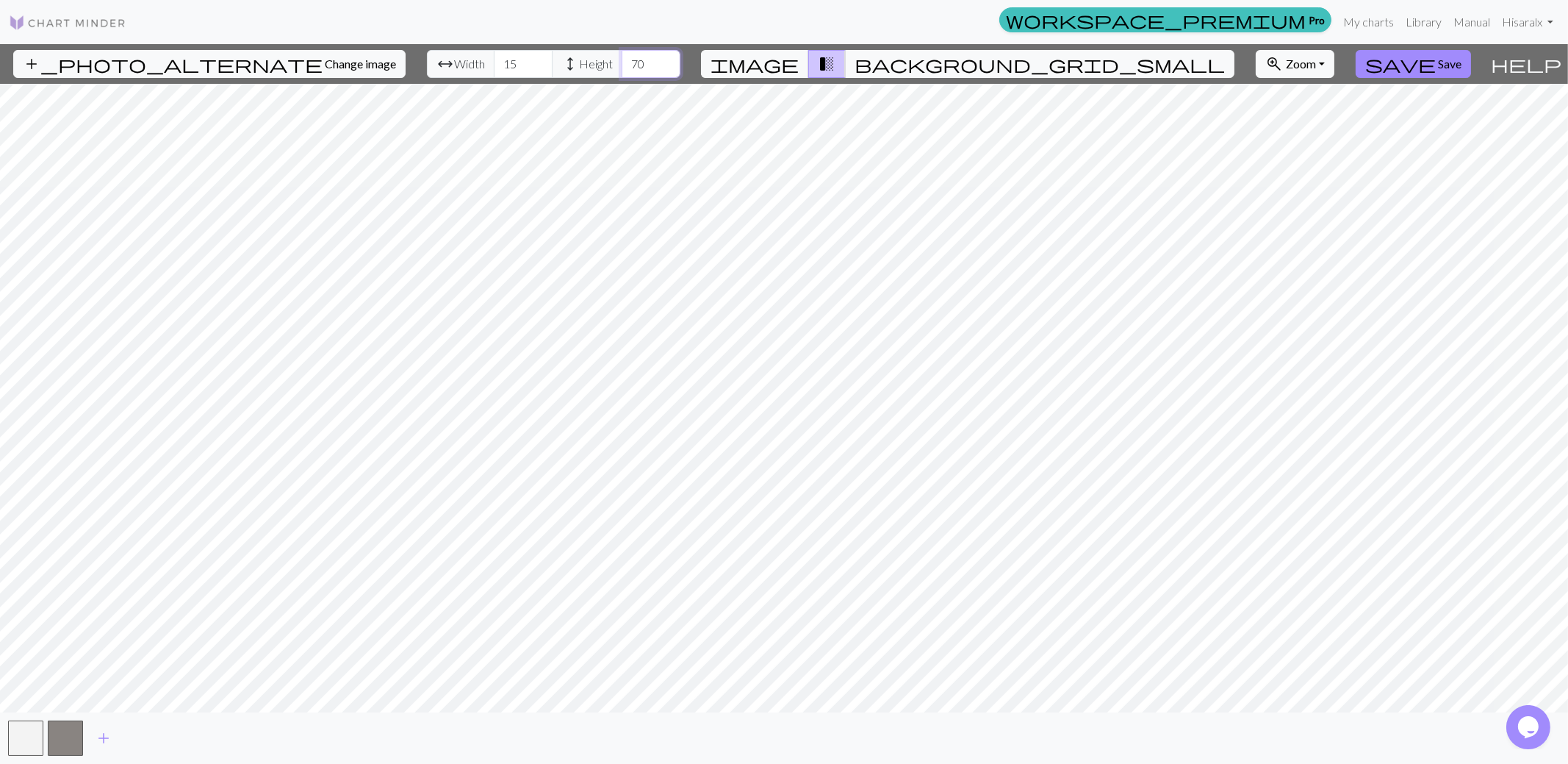
click at [627, 58] on input "70" at bounding box center [651, 64] width 59 height 28
click at [625, 58] on input "71" at bounding box center [651, 64] width 59 height 28
click at [625, 58] on input "72" at bounding box center [651, 64] width 59 height 28
click at [625, 58] on input "73" at bounding box center [651, 64] width 59 height 28
click at [625, 58] on input "74" at bounding box center [651, 64] width 59 height 28
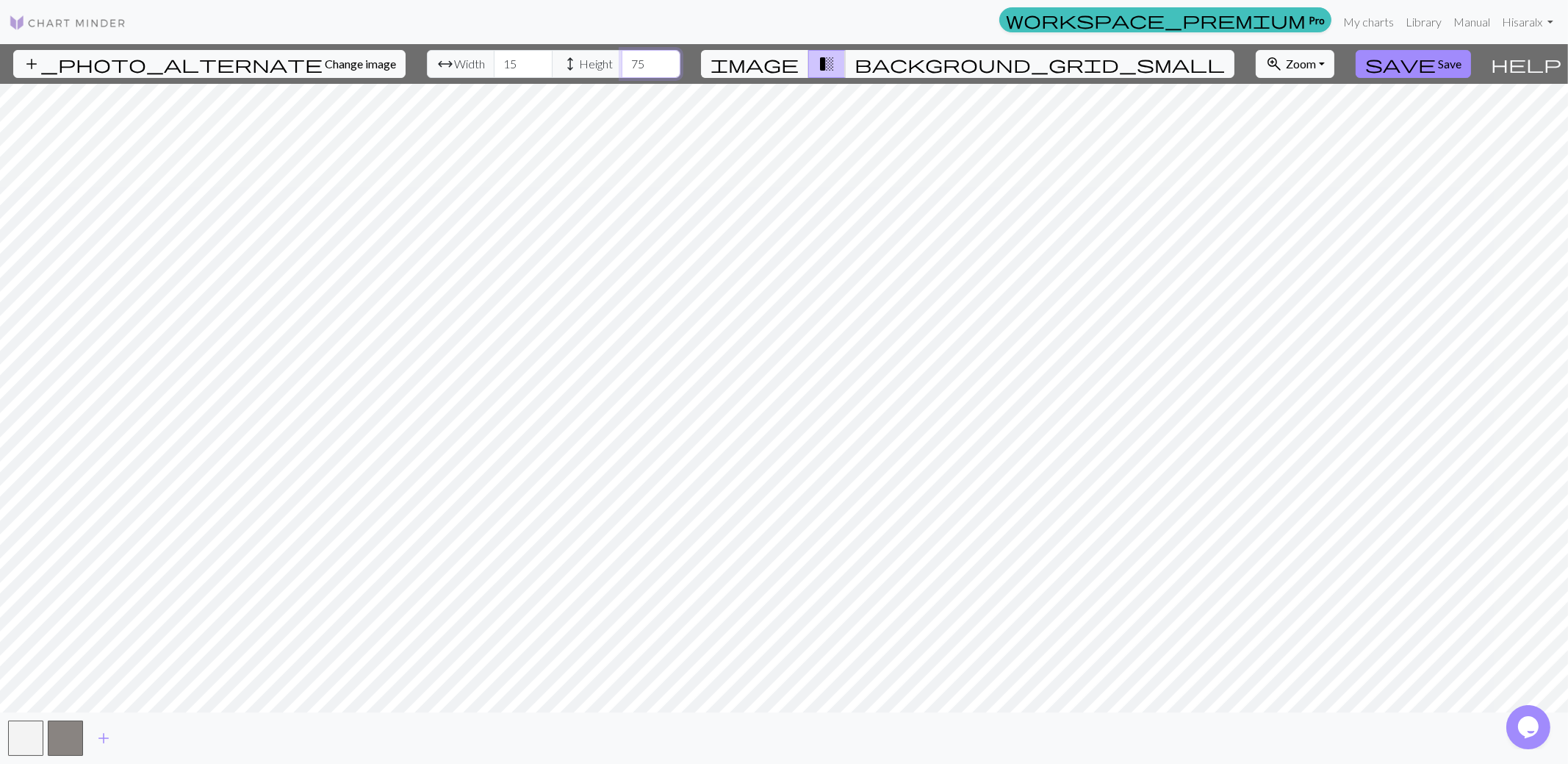
click at [625, 58] on input "75" at bounding box center [651, 64] width 59 height 28
click at [625, 58] on input "76" at bounding box center [651, 64] width 59 height 28
type input "77"
click at [625, 58] on input "77" at bounding box center [651, 64] width 59 height 28
click at [500, 60] on input "16" at bounding box center [524, 64] width 59 height 28
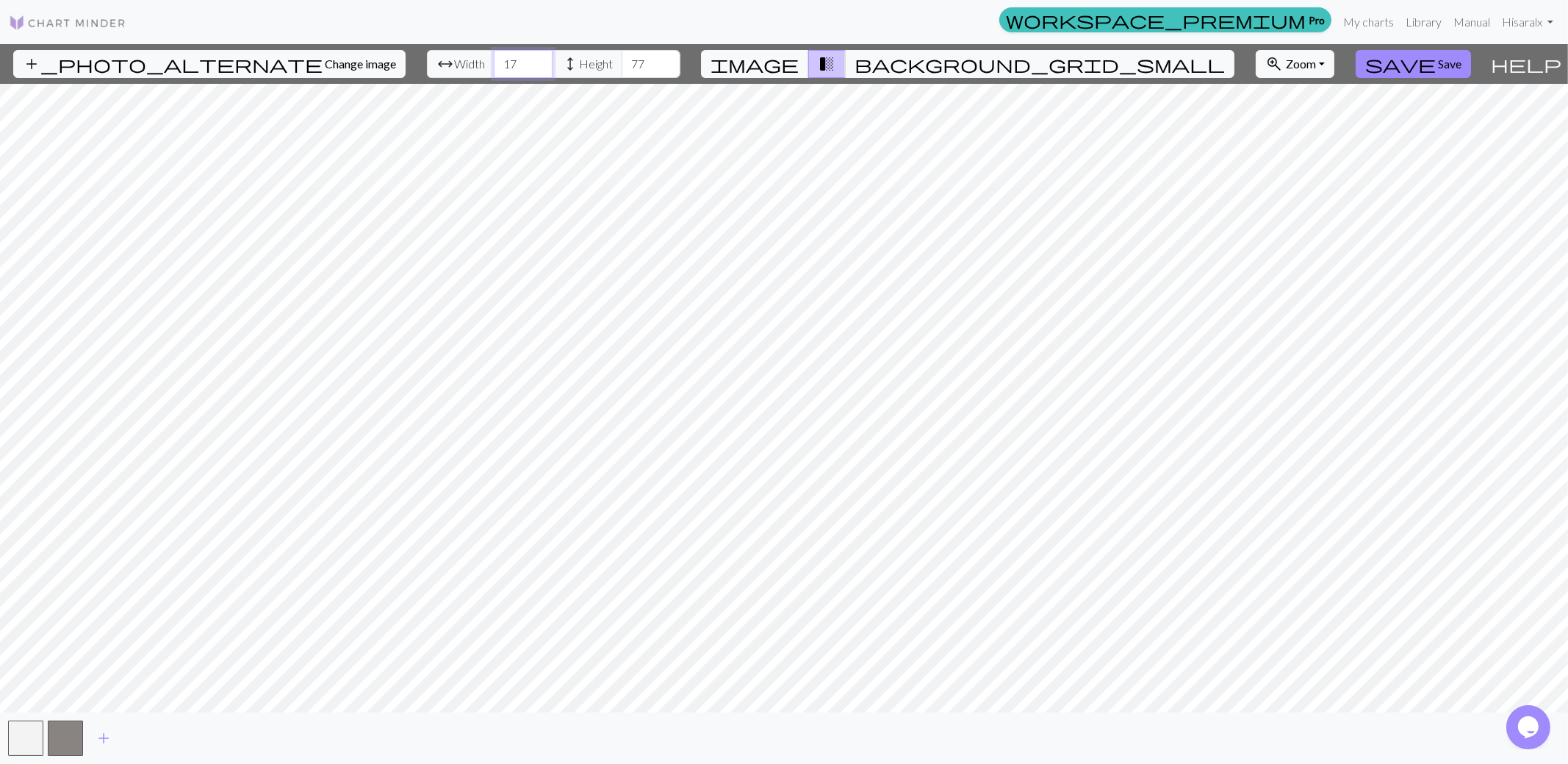
click at [500, 60] on input "17" at bounding box center [524, 64] width 59 height 28
click at [500, 60] on input "18" at bounding box center [524, 64] width 59 height 28
click at [502, 59] on input "19" at bounding box center [524, 64] width 59 height 28
click at [502, 59] on input "20" at bounding box center [524, 64] width 59 height 28
type input "21"
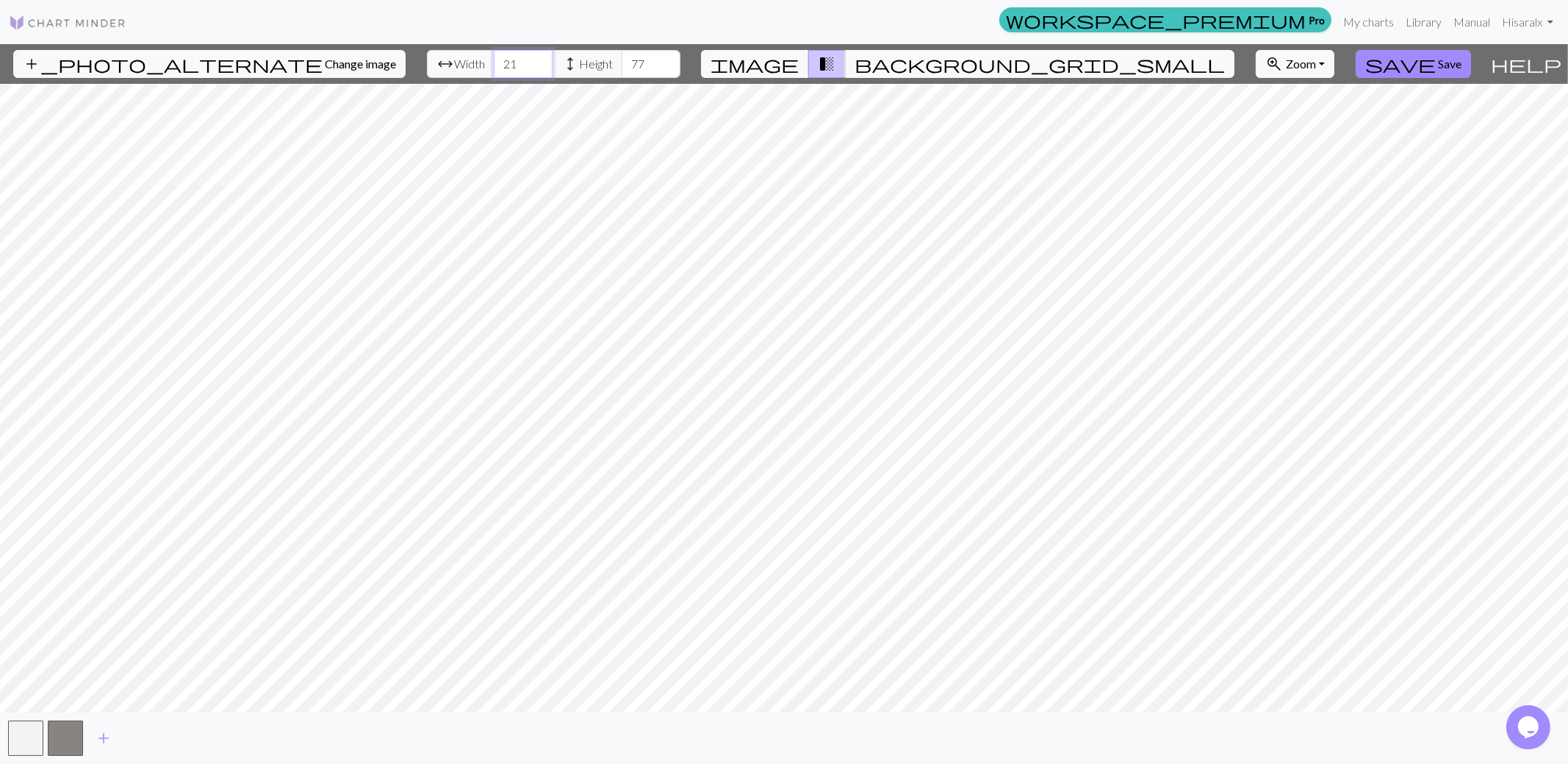
click at [503, 58] on input "21" at bounding box center [524, 64] width 59 height 28
click at [1438, 65] on span "Save" at bounding box center [1449, 63] width 23 height 14
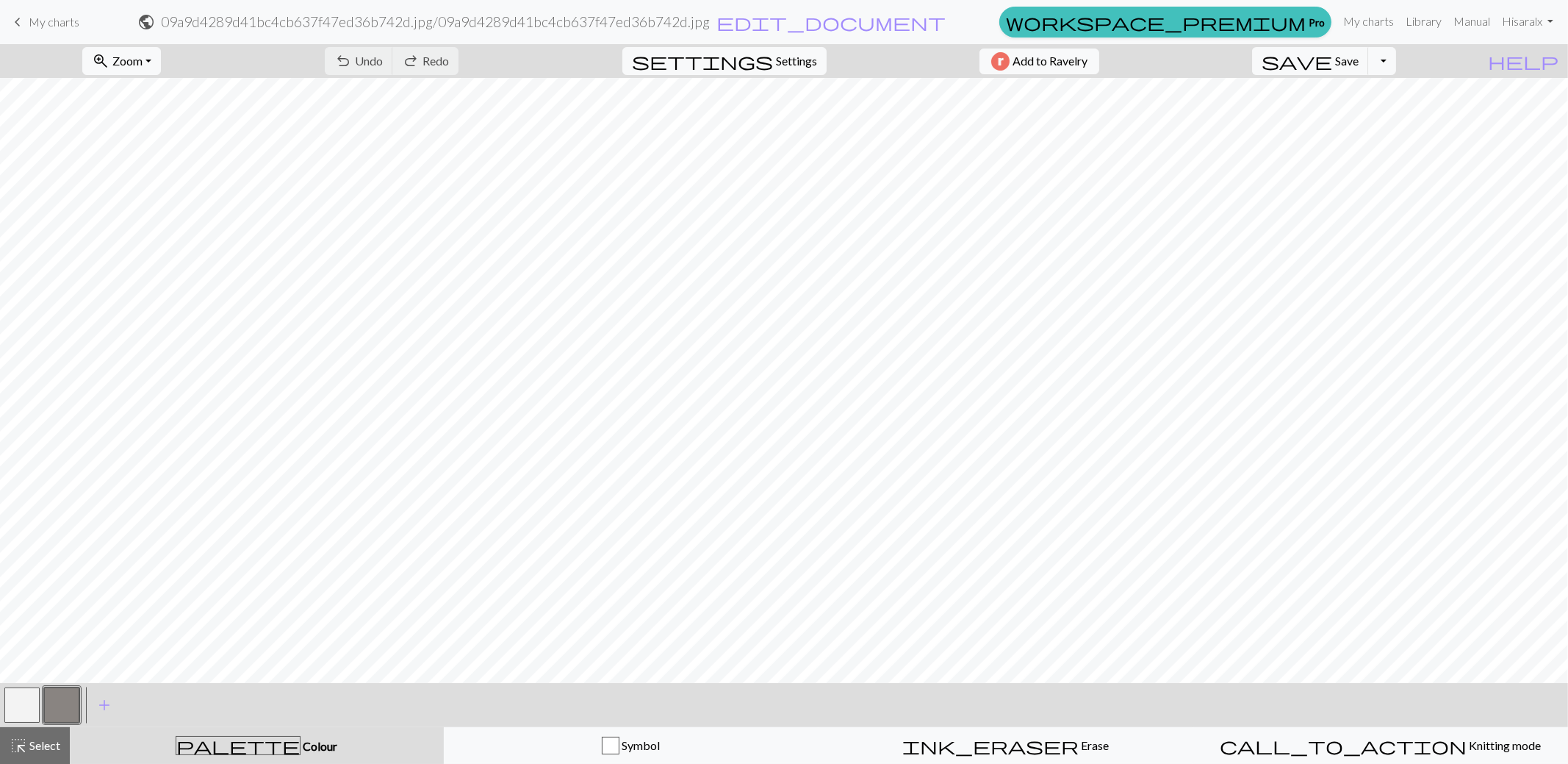
scroll to position [669, 0]
click at [59, 24] on span "My charts" at bounding box center [54, 22] width 51 height 14
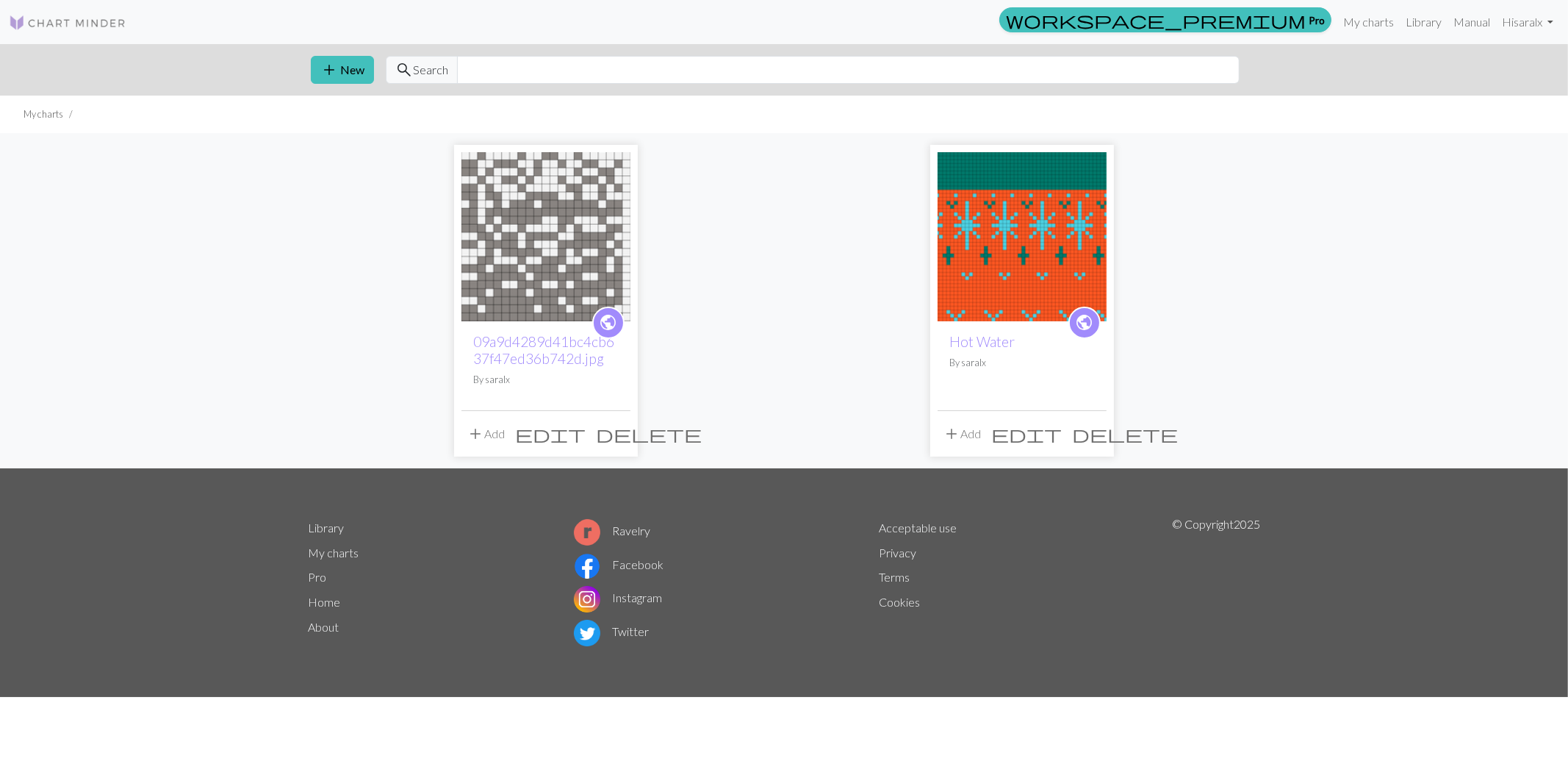
click at [616, 435] on span "delete" at bounding box center [649, 434] width 106 height 21
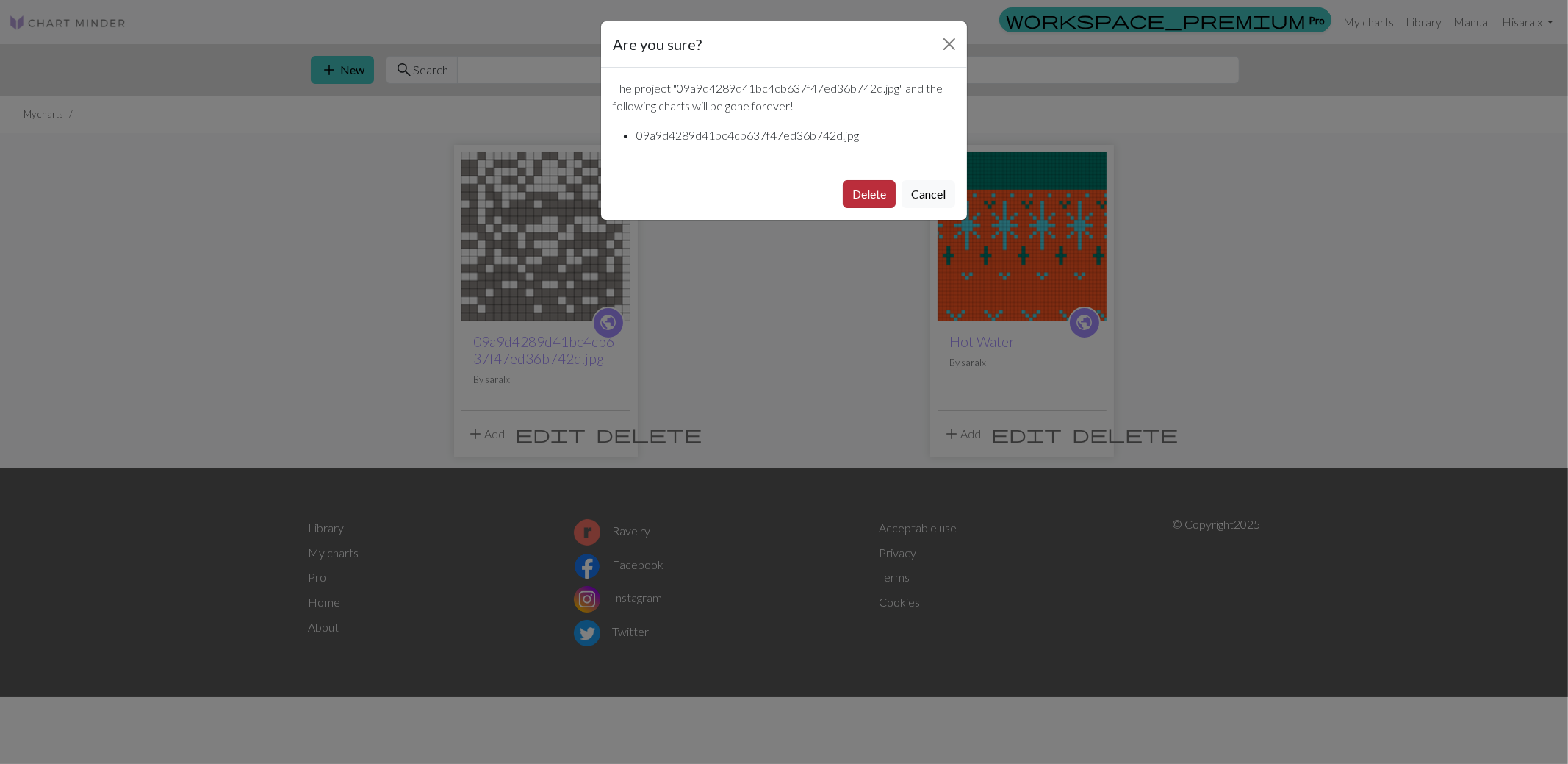
click at [843, 193] on button "Delete" at bounding box center [869, 194] width 53 height 28
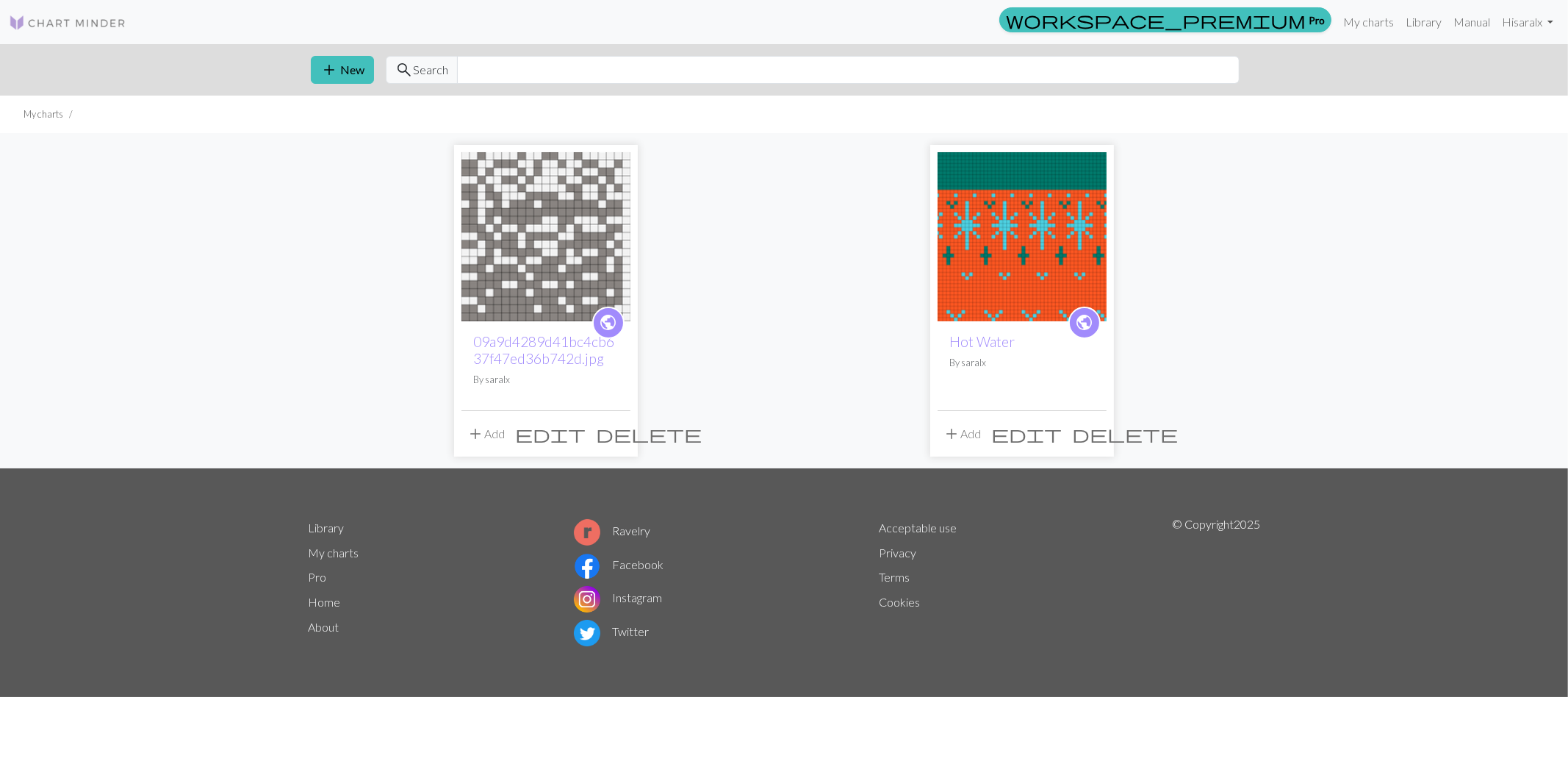
click at [856, 186] on div "public 09a9d4289d41bc4cb637f47ed36b742d.jpg By saralx add Add edit delete publi…" at bounding box center [784, 300] width 970 height 336
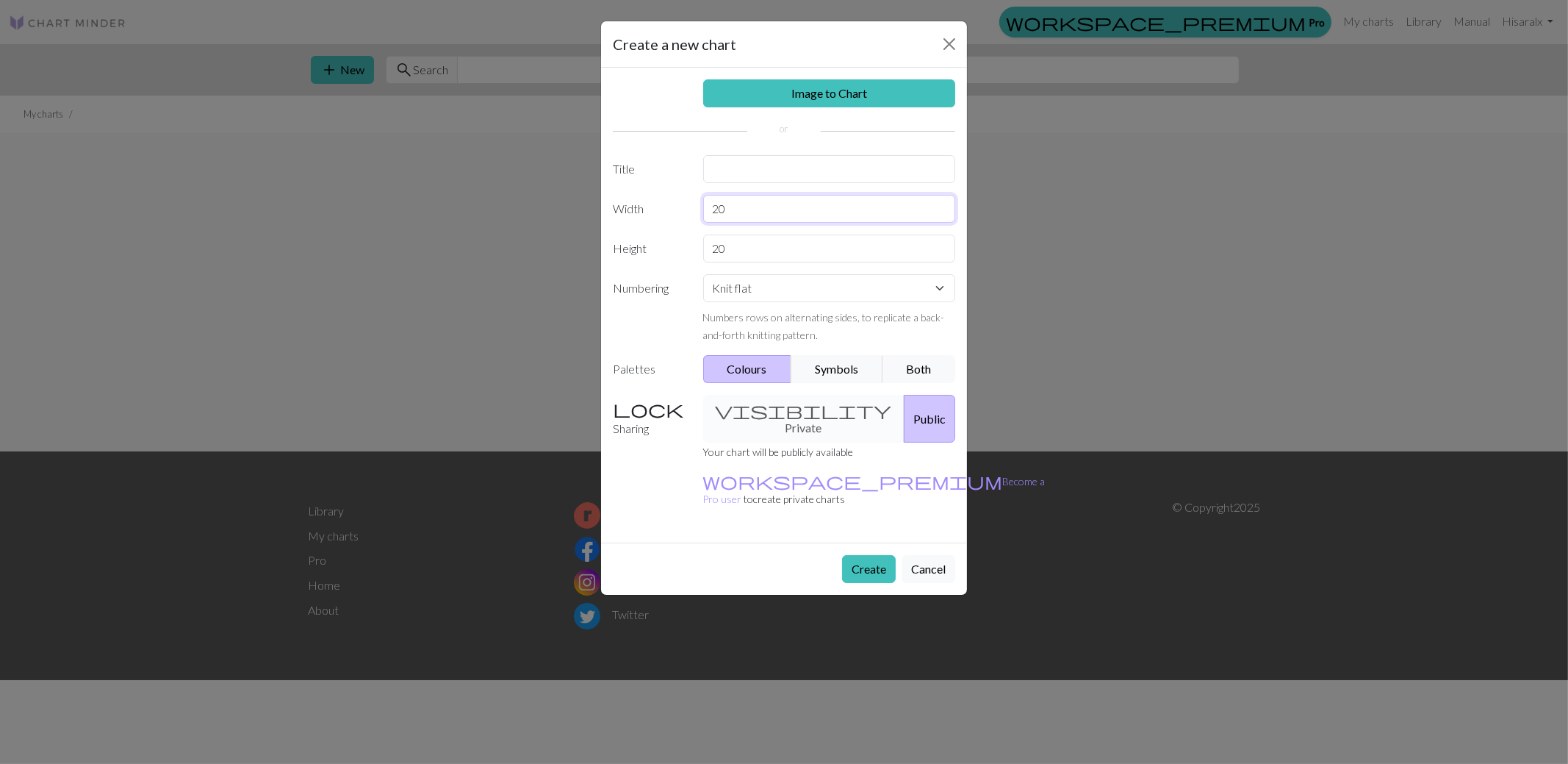
drag, startPoint x: 741, startPoint y: 208, endPoint x: 623, endPoint y: 192, distance: 119.1
click at [655, 206] on div "Width 20" at bounding box center [784, 209] width 360 height 28
type input "17"
drag, startPoint x: 751, startPoint y: 245, endPoint x: 680, endPoint y: 239, distance: 71.3
click at [684, 239] on div "Height 20" at bounding box center [784, 248] width 360 height 28
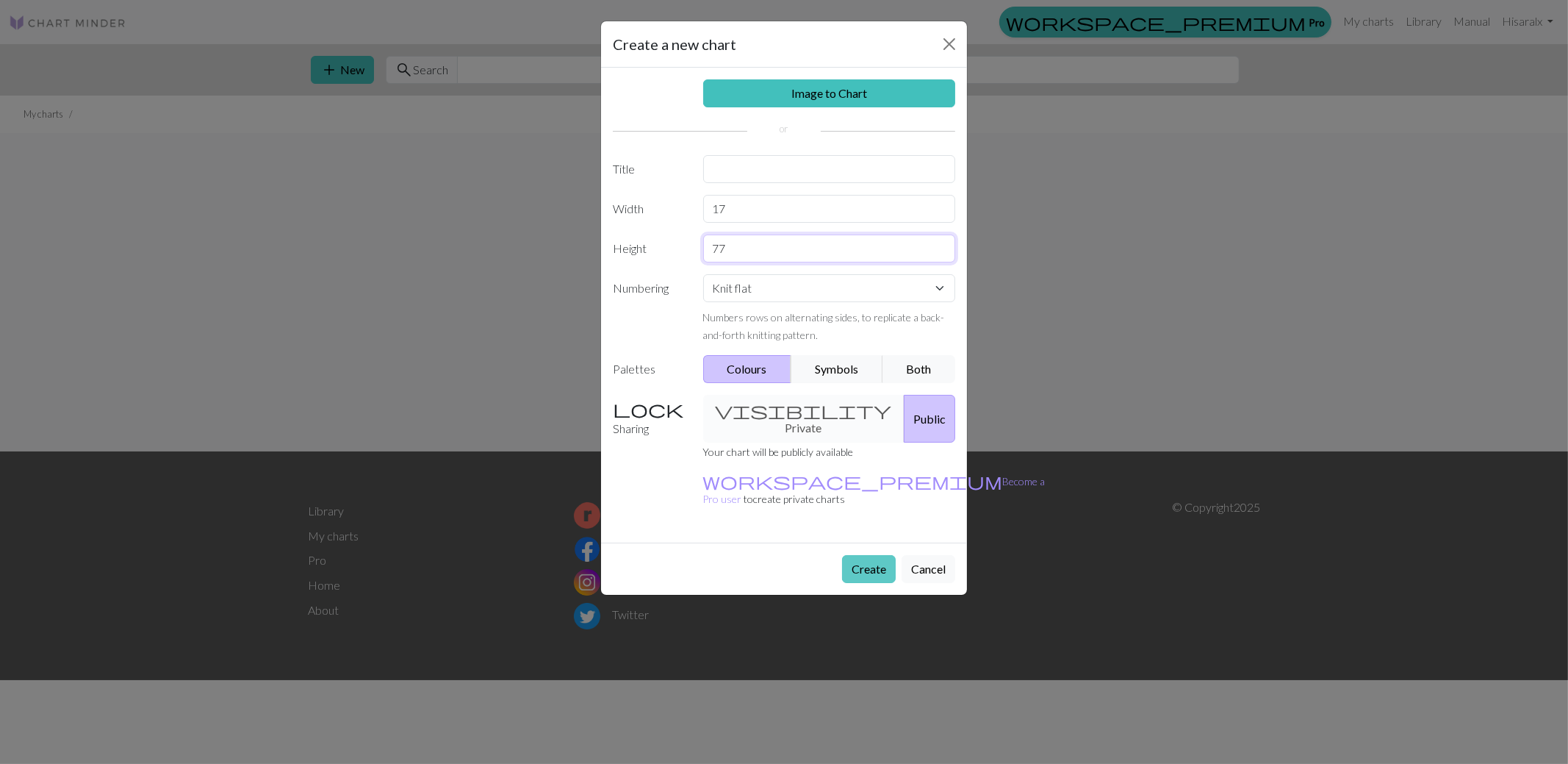
type input "77"
click at [871, 555] on button "Create" at bounding box center [869, 569] width 54 height 28
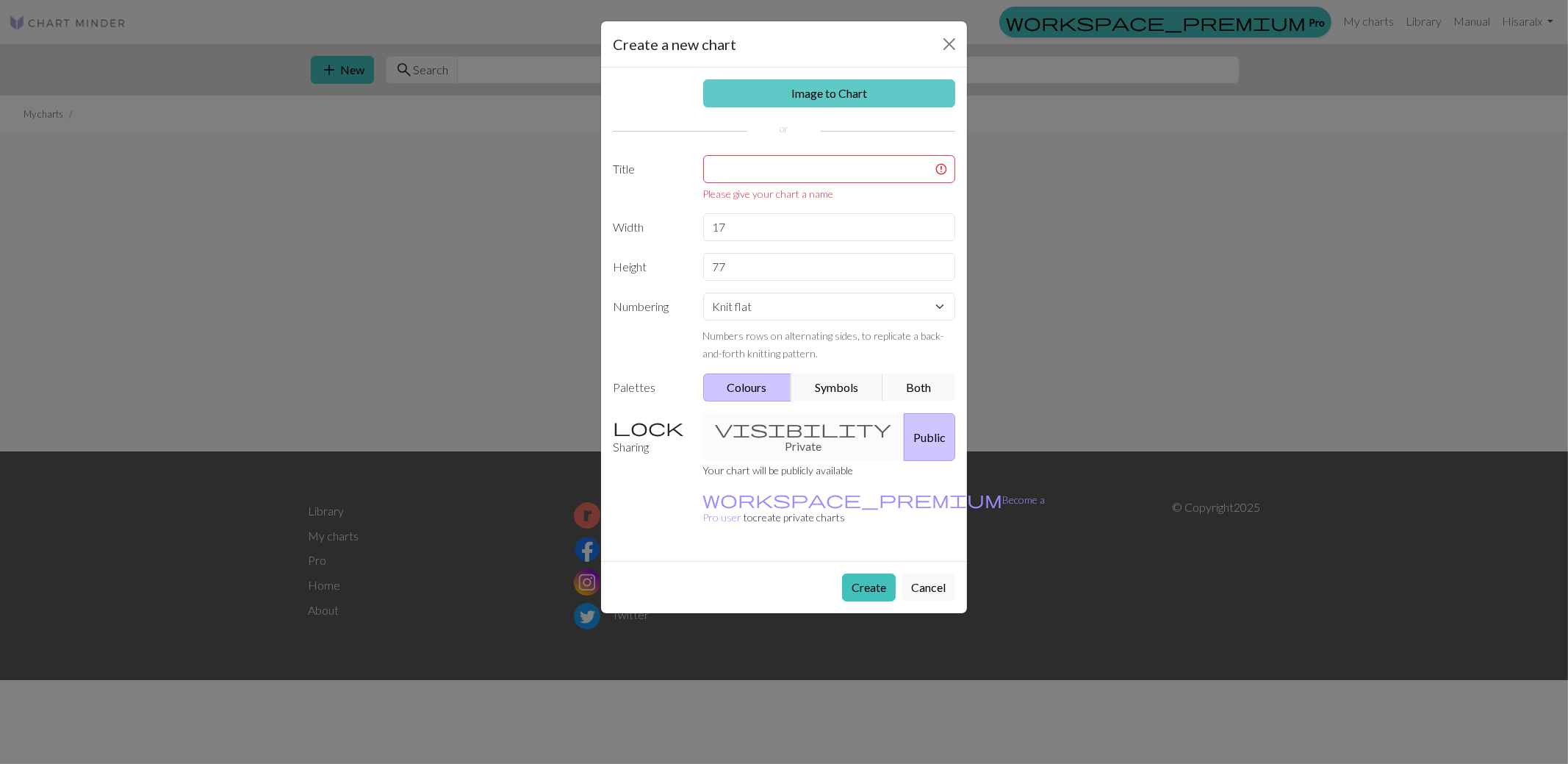
click at [808, 95] on link "Image to Chart" at bounding box center [830, 94] width 253 height 28
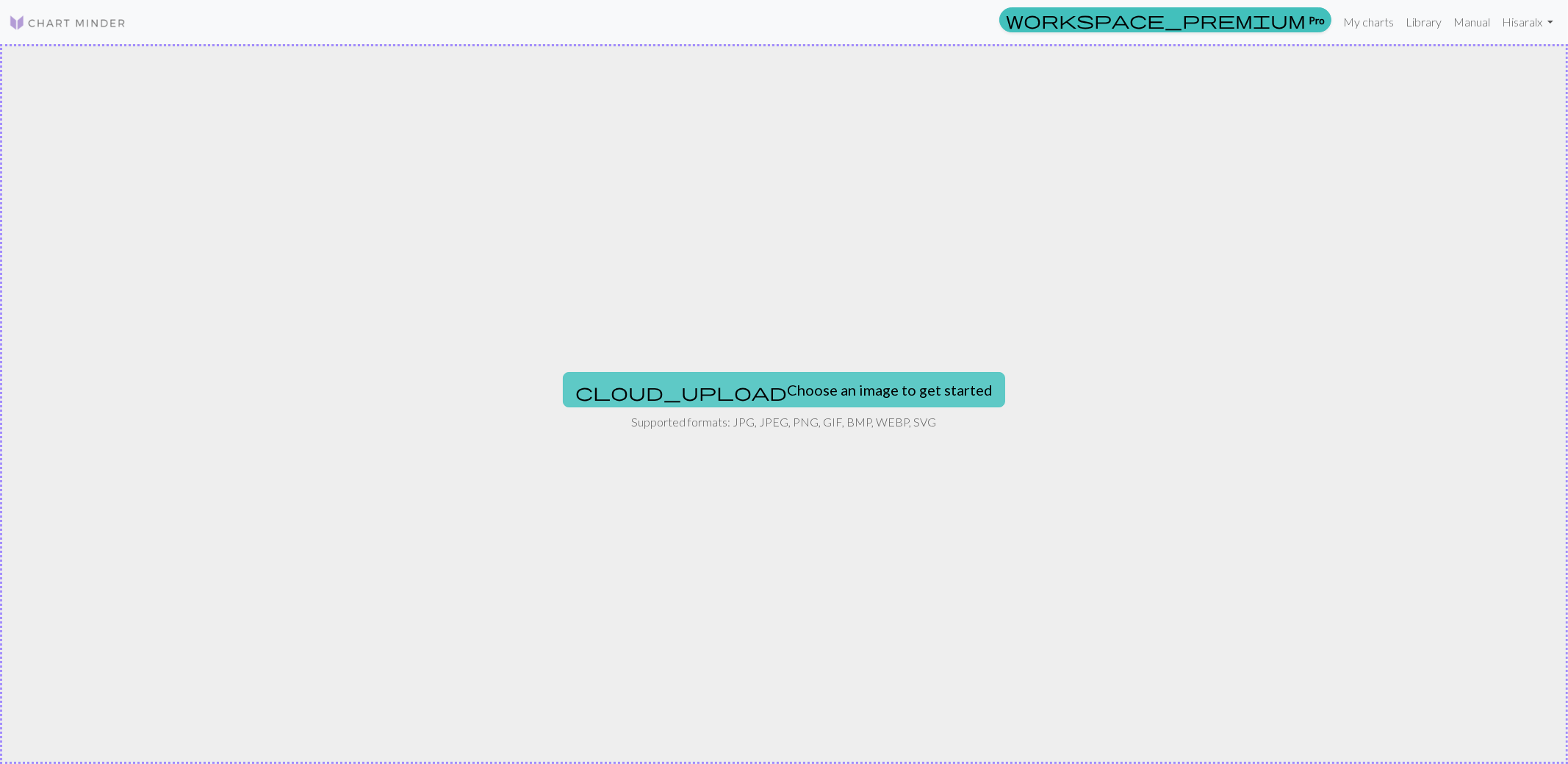
click at [788, 387] on button "cloud_upload Choose an image to get started" at bounding box center [784, 389] width 442 height 36
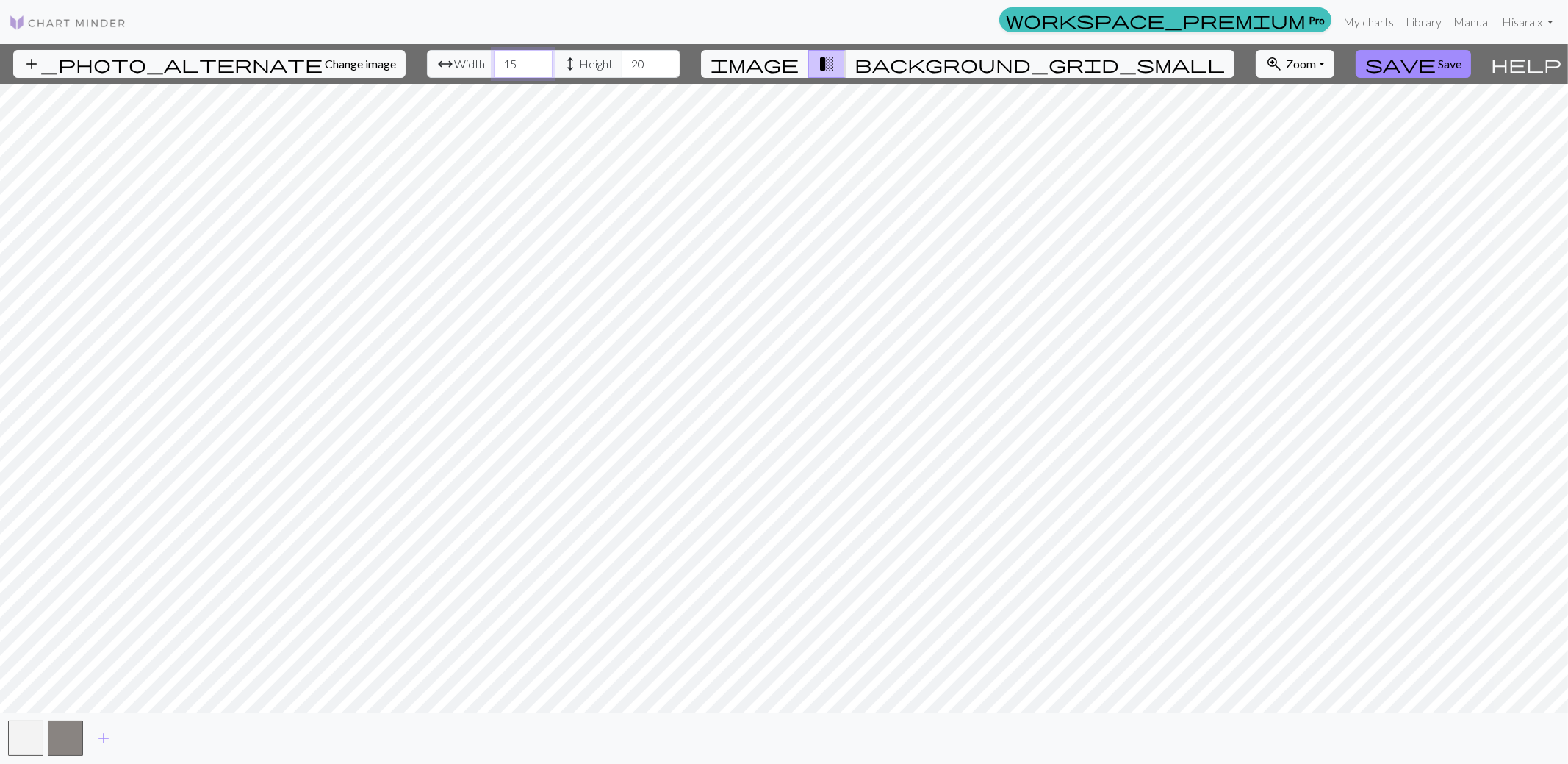
click at [500, 59] on input "15" at bounding box center [524, 64] width 59 height 28
click at [500, 59] on input "16" at bounding box center [524, 64] width 59 height 28
type input "17"
click at [500, 59] on input "17" at bounding box center [524, 64] width 59 height 28
drag, startPoint x: 607, startPoint y: 63, endPoint x: 594, endPoint y: 65, distance: 13.2
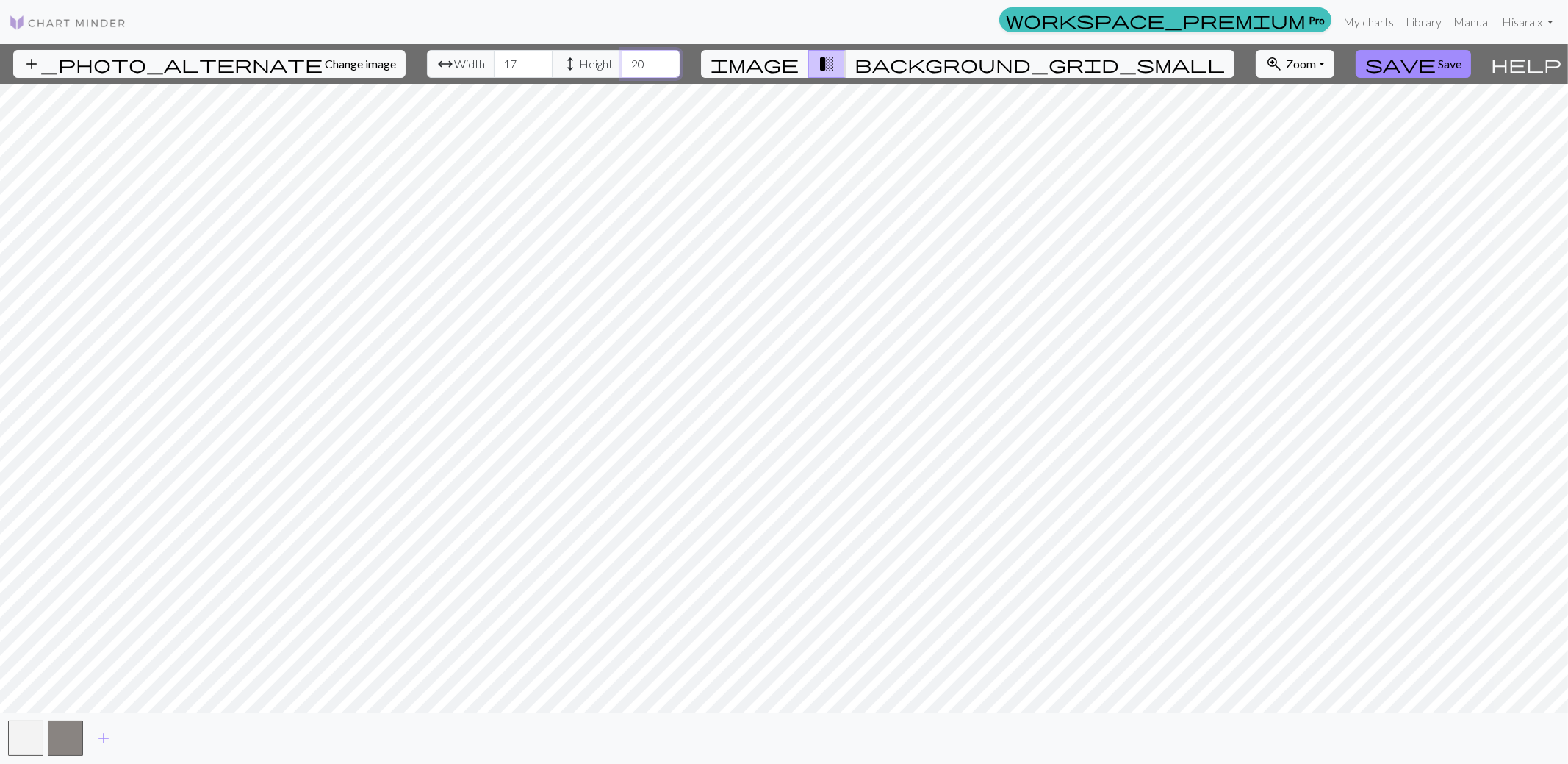
click at [621, 65] on input "20" at bounding box center [651, 64] width 59 height 28
type input "71"
click at [920, 58] on span "background_grid_small" at bounding box center [1039, 64] width 370 height 21
click at [836, 63] on span "transition_fade" at bounding box center [827, 64] width 17 height 21
click at [799, 60] on span "image" at bounding box center [755, 64] width 88 height 21
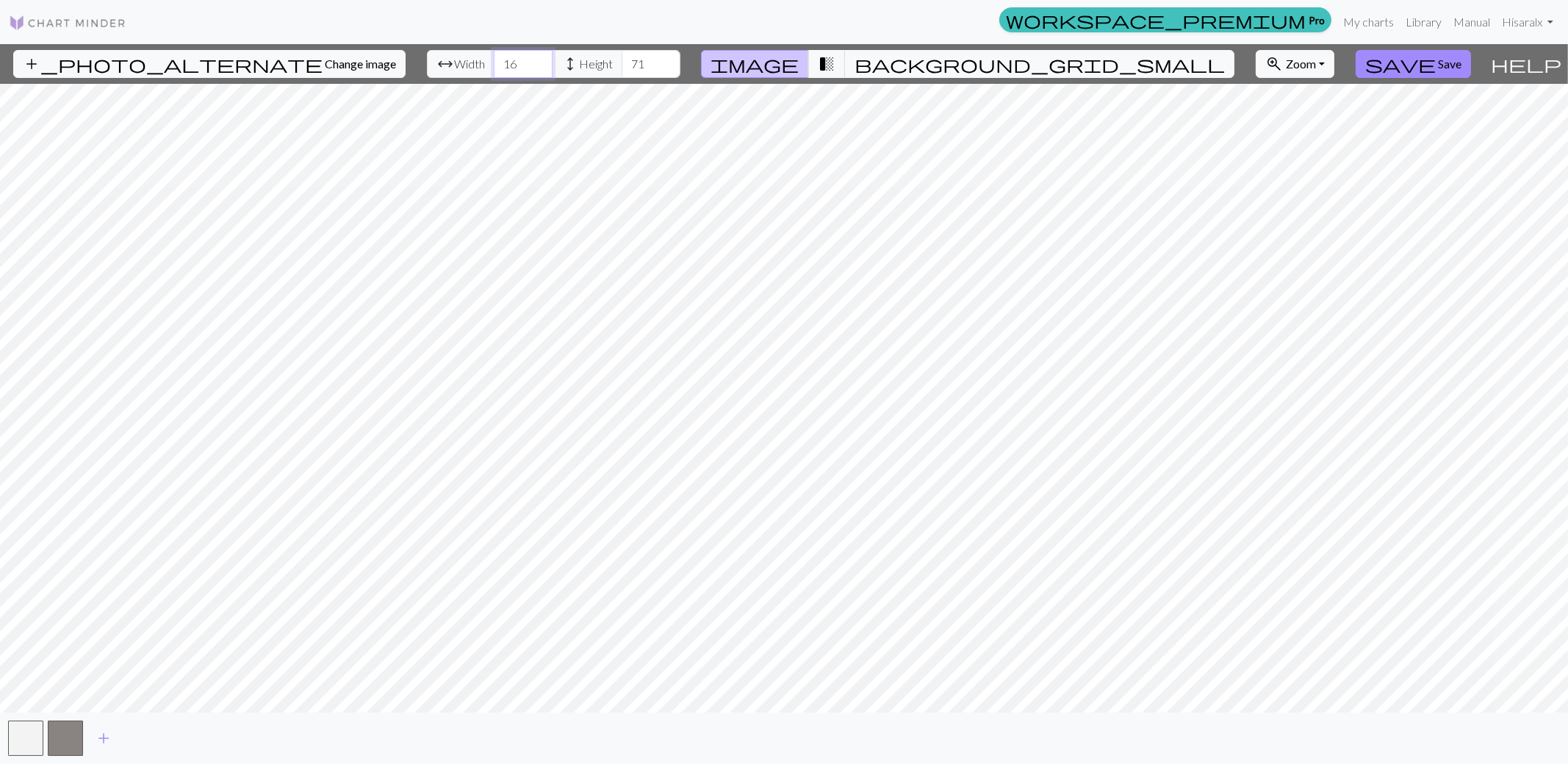
type input "16"
click at [502, 69] on input "16" at bounding box center [524, 64] width 59 height 28
click at [1438, 67] on span "Save" at bounding box center [1449, 63] width 23 height 14
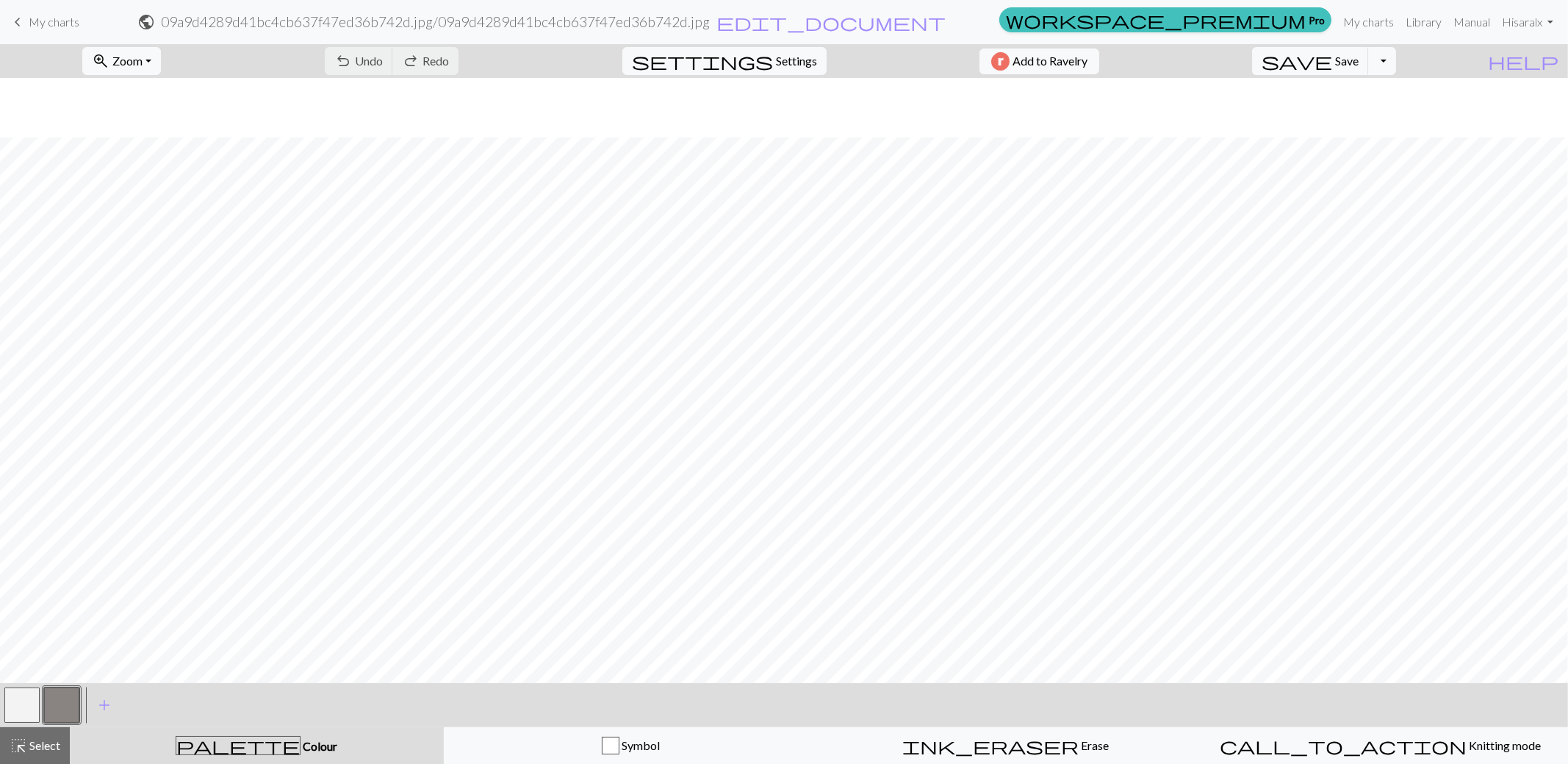
scroll to position [515, 0]
